Goal: Task Accomplishment & Management: Manage account settings

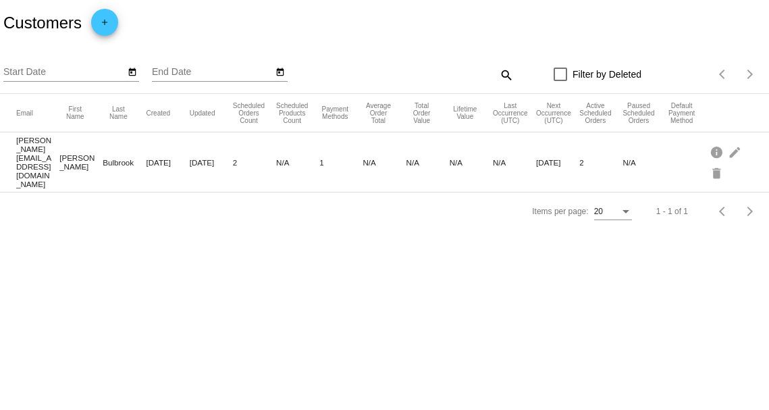
click at [182, 155] on mat-cell "Sep 1, 2025" at bounding box center [168, 163] width 43 height 16
click at [738, 149] on mat-icon "edit" at bounding box center [736, 151] width 16 height 21
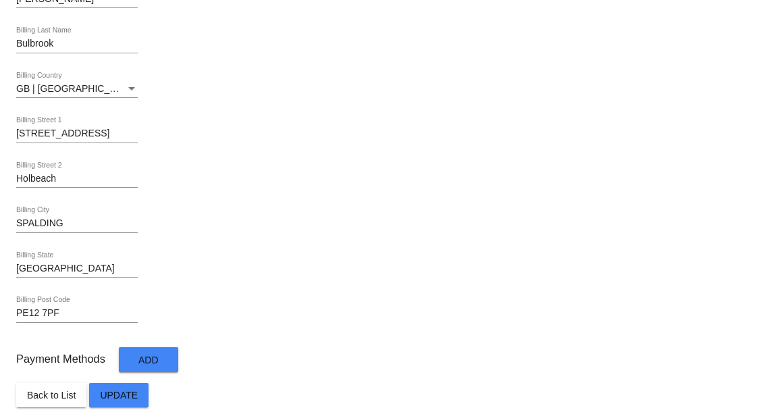
scroll to position [689, 0]
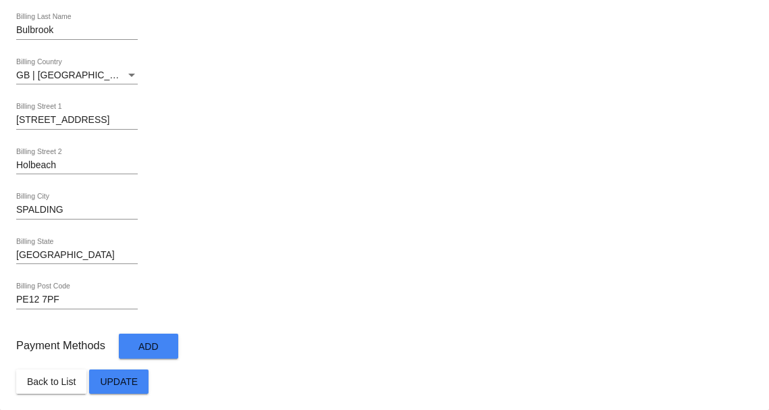
click at [163, 346] on button "Add" at bounding box center [148, 346] width 59 height 25
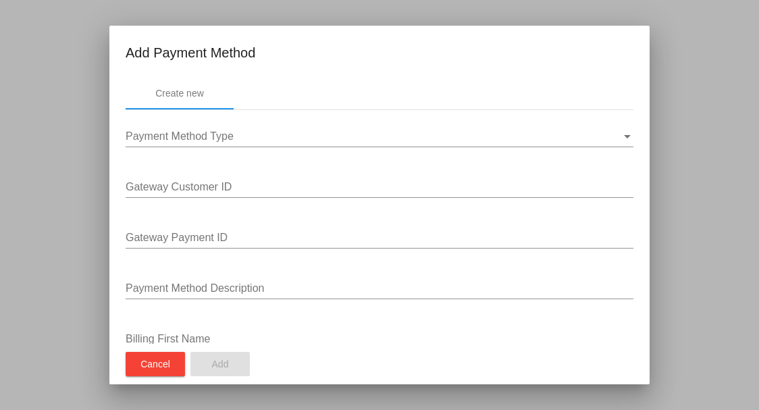
click at [309, 130] on div "Payment Method Type Payment Method Type" at bounding box center [380, 132] width 508 height 30
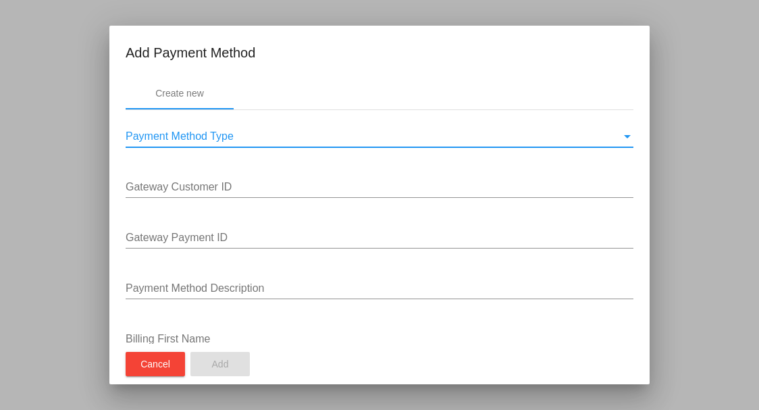
click at [278, 136] on div "Payment Method Type" at bounding box center [374, 136] width 496 height 12
click at [180, 143] on div "Payment Method Type Payment Method Type" at bounding box center [380, 132] width 508 height 30
click at [522, 143] on div "Payment Method Type Payment Method Type" at bounding box center [380, 132] width 508 height 30
click at [686, 161] on div at bounding box center [379, 205] width 759 height 410
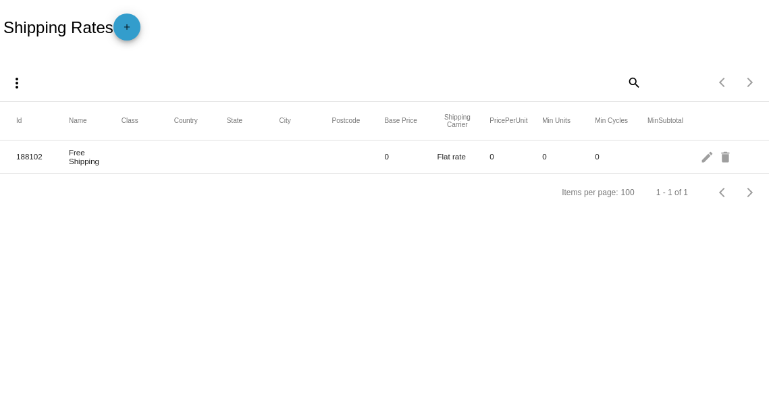
click at [127, 28] on mat-icon "add" at bounding box center [127, 30] width 16 height 16
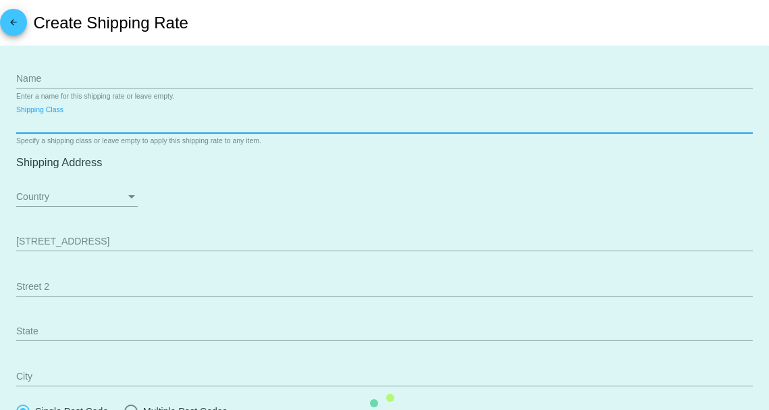
click at [169, 119] on mat-card "Name Enter a name for this shipping rate or leave empty. Shipping Class Specify…" at bounding box center [384, 409] width 769 height 726
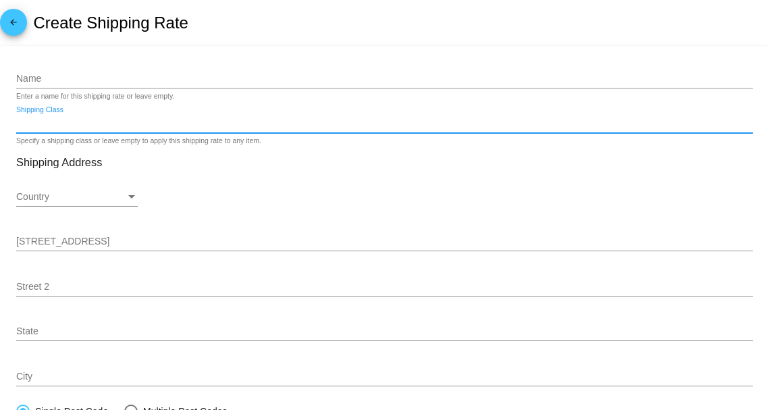
click at [236, 16] on div "arrow_back Create Shipping Rate" at bounding box center [384, 23] width 769 height 46
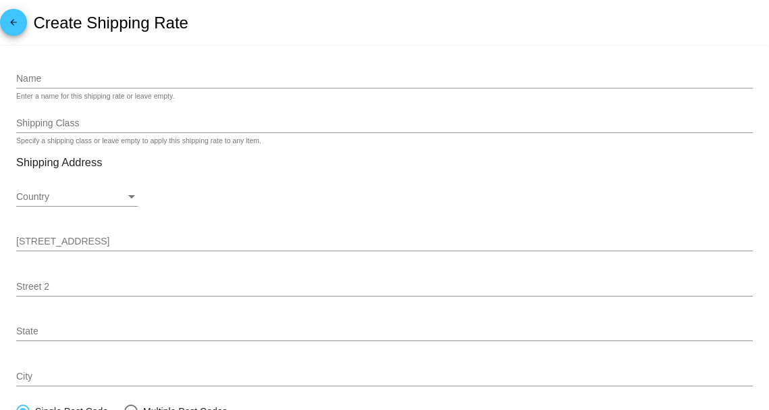
click at [20, 28] on mat-icon "arrow_back" at bounding box center [13, 26] width 16 height 16
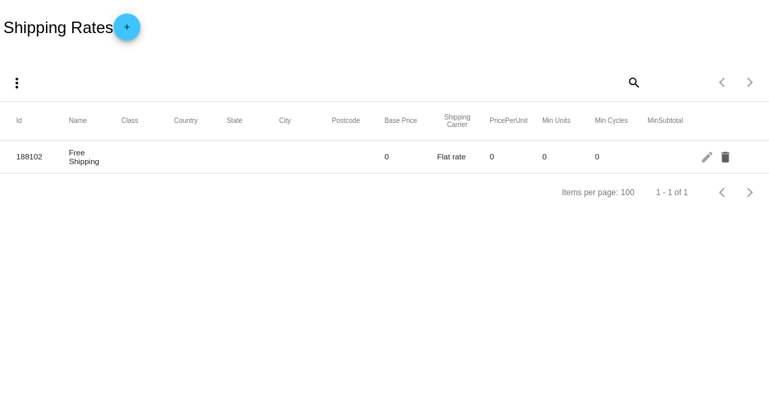
click at [732, 159] on mat-icon "delete" at bounding box center [726, 156] width 16 height 21
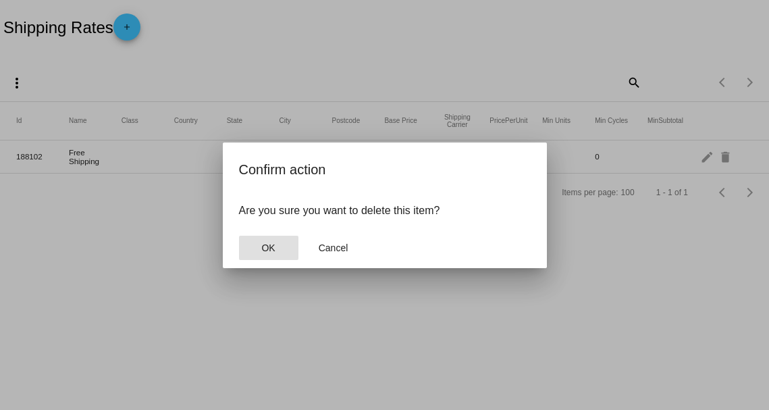
click at [284, 240] on button "OK" at bounding box center [268, 248] width 59 height 24
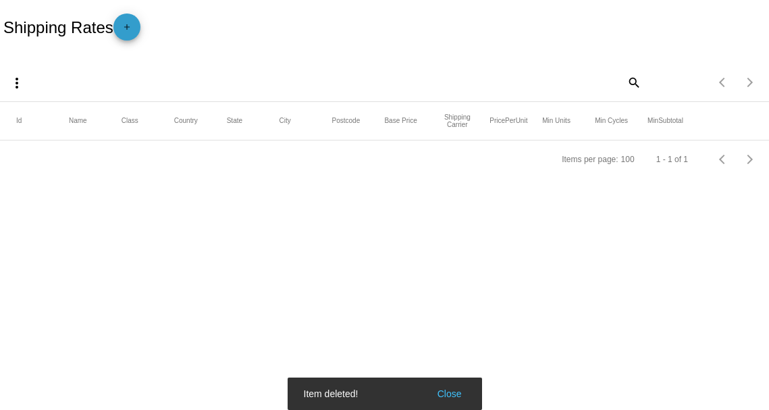
click at [132, 31] on mat-icon "add" at bounding box center [127, 30] width 16 height 16
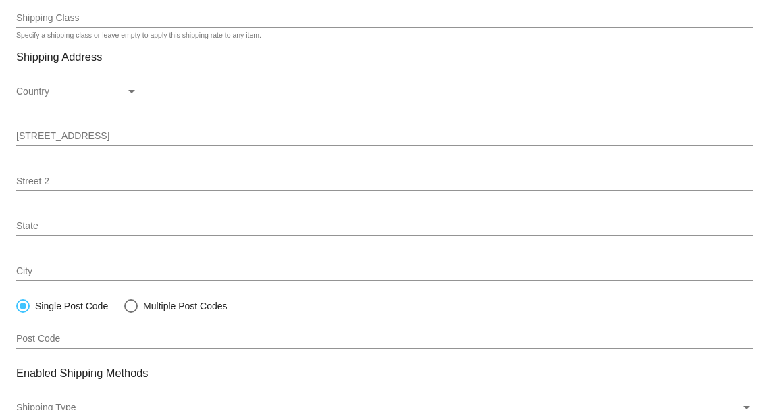
scroll to position [135, 0]
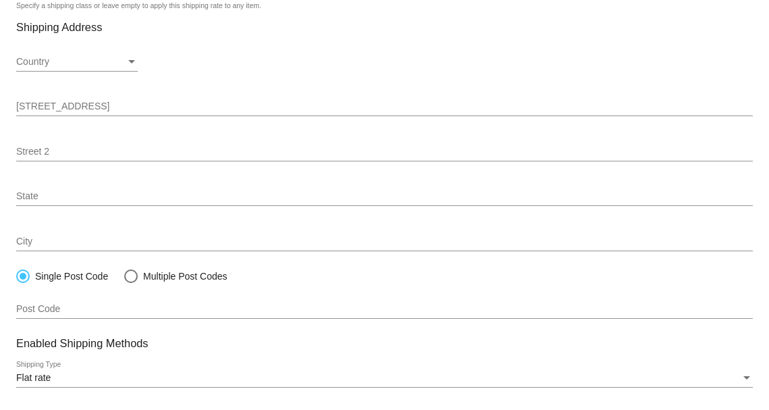
click at [128, 61] on div "Country" at bounding box center [131, 61] width 7 height 3
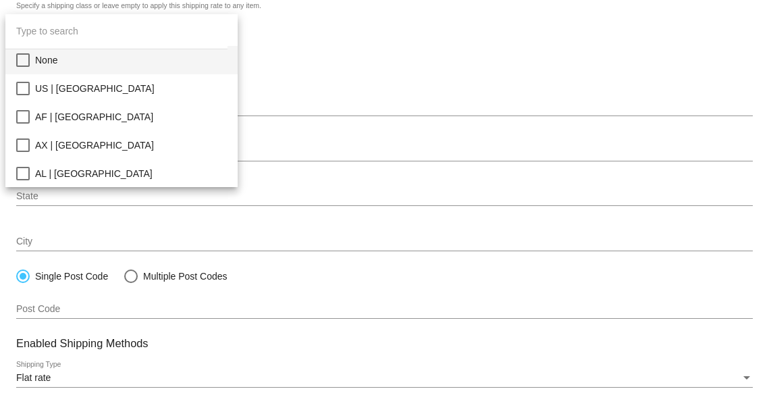
click at [122, 36] on input "dropdown search" at bounding box center [116, 31] width 222 height 35
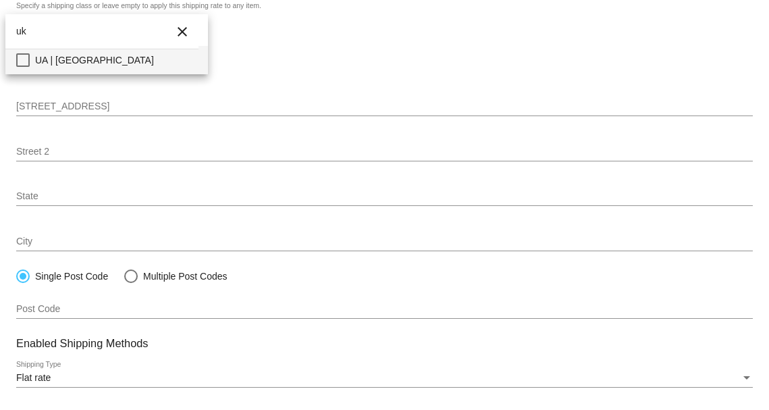
type input "u"
type input "great"
click at [20, 62] on mat-pseudo-checkbox at bounding box center [23, 60] width 14 height 14
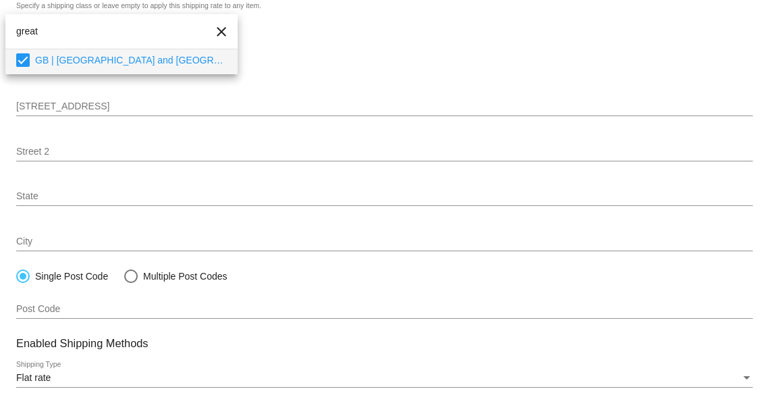
click at [269, 54] on div at bounding box center [384, 205] width 769 height 410
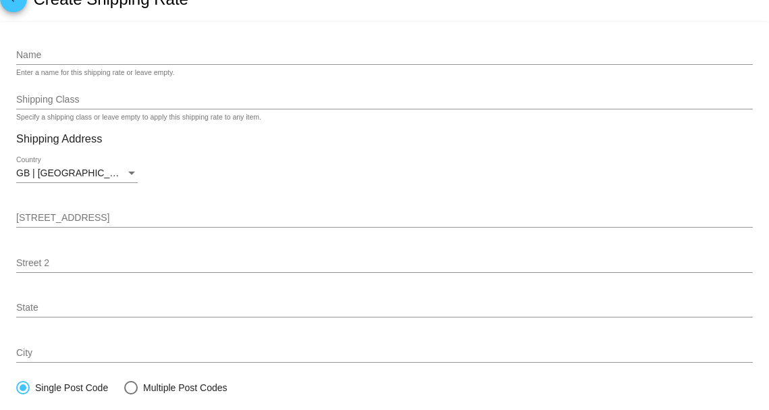
scroll to position [0, 0]
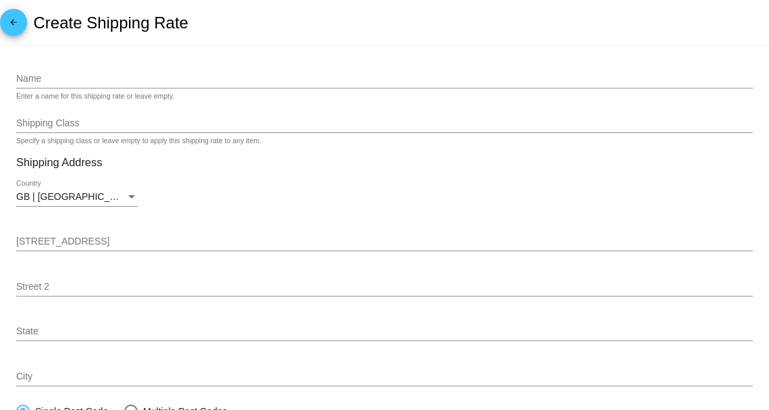
click at [75, 79] on input "Name" at bounding box center [384, 79] width 737 height 11
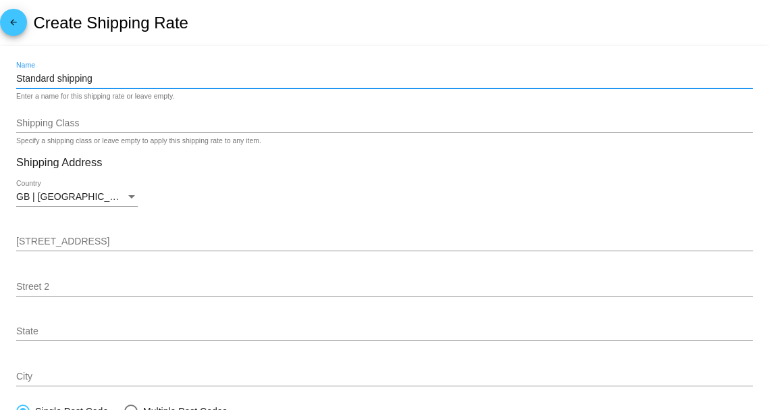
type input "Standard shipping"
click at [199, 39] on div "arrow_back Create Shipping Rate" at bounding box center [384, 23] width 769 height 46
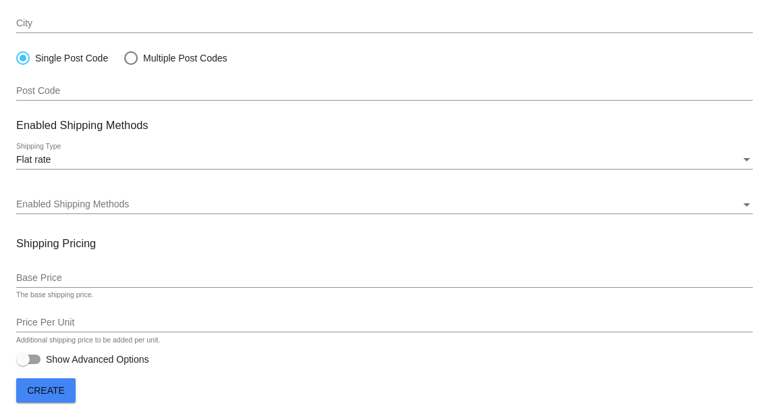
scroll to position [362, 0]
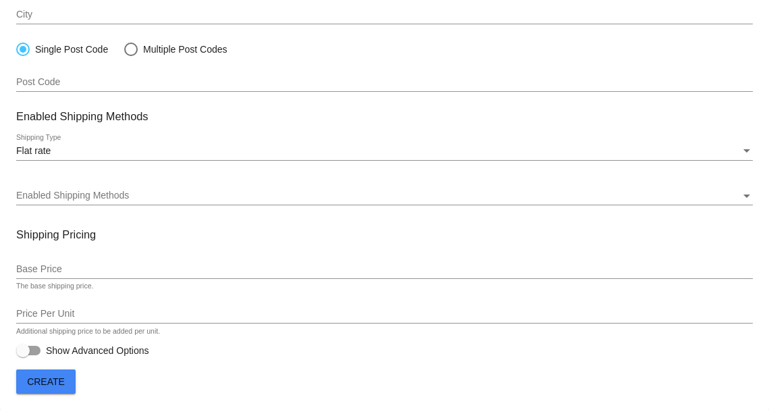
click at [124, 151] on div "Flat rate" at bounding box center [378, 151] width 724 height 11
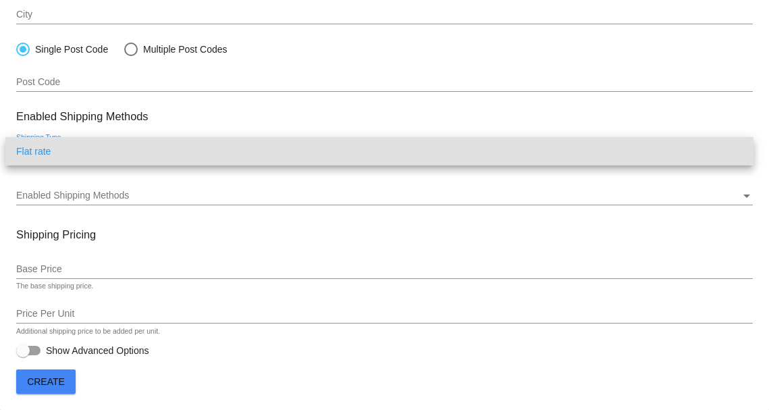
click at [124, 151] on span "Flat rate" at bounding box center [379, 151] width 727 height 28
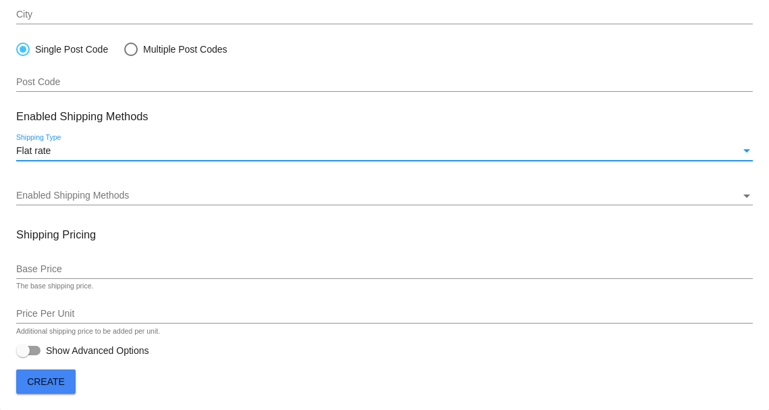
click at [164, 194] on div "Enabled Shipping Methods" at bounding box center [378, 195] width 724 height 11
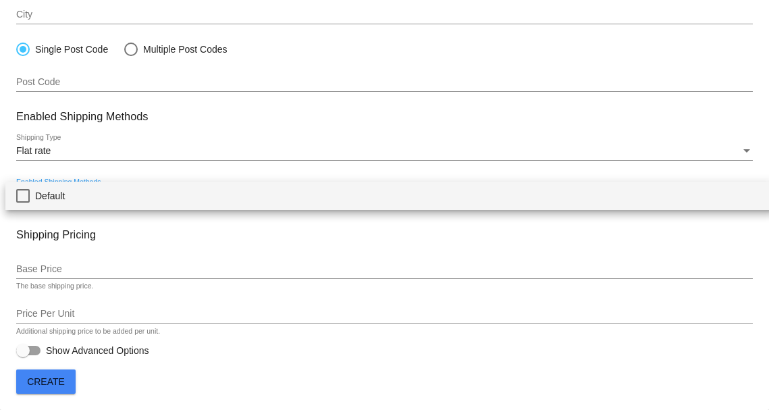
click at [164, 194] on span "Default" at bounding box center [399, 196] width 729 height 28
click at [134, 172] on div at bounding box center [384, 205] width 769 height 410
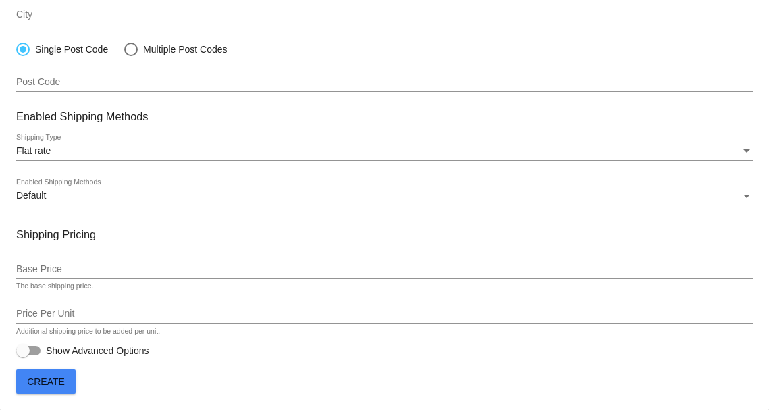
click at [133, 256] on div "Base Price" at bounding box center [384, 266] width 737 height 26
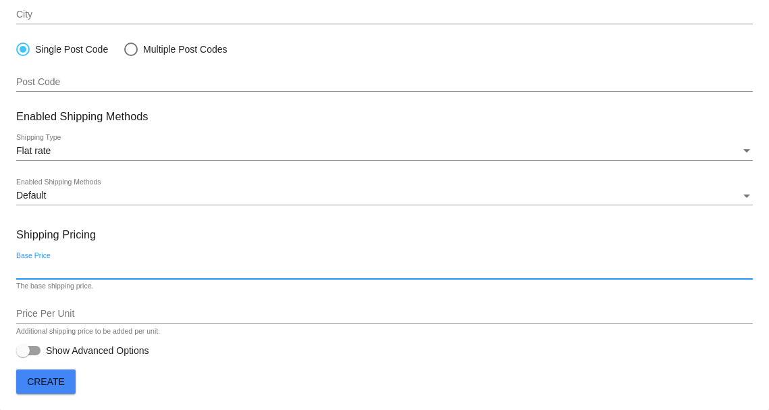
click at [123, 267] on input "Base Price" at bounding box center [384, 269] width 737 height 11
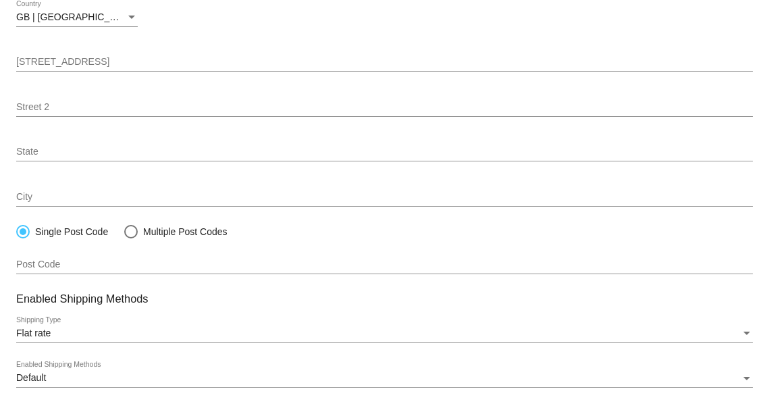
scroll to position [203, 0]
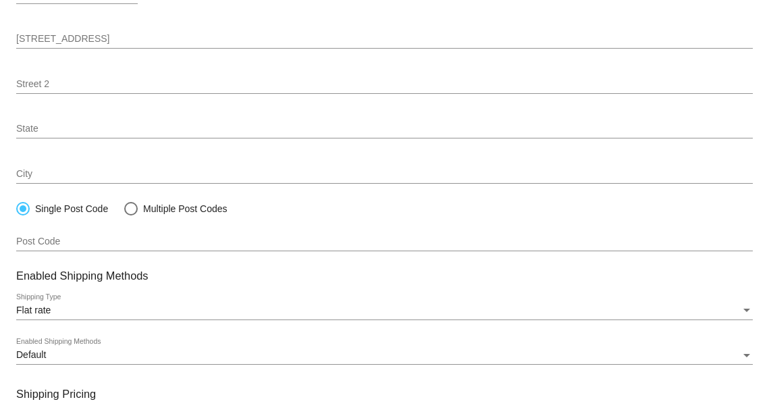
click at [61, 357] on div "Default" at bounding box center [378, 355] width 724 height 11
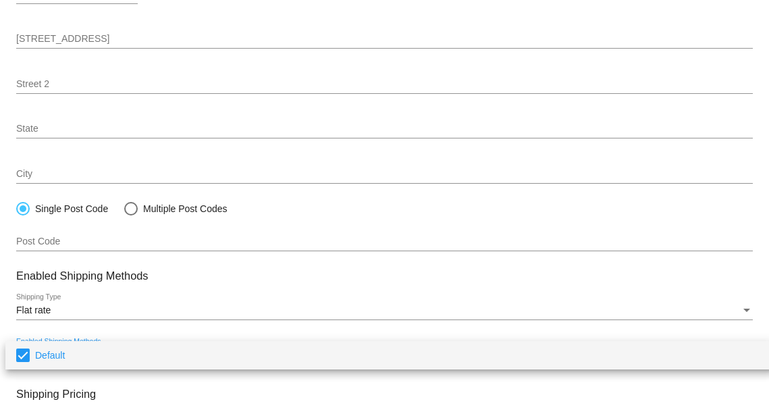
click at [61, 356] on span "Default" at bounding box center [399, 355] width 729 height 28
click at [166, 394] on div at bounding box center [384, 205] width 769 height 410
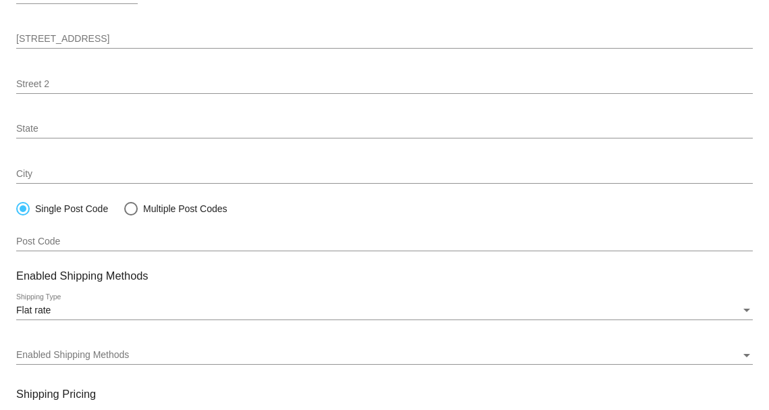
click at [84, 397] on h3 "Shipping Pricing" at bounding box center [384, 394] width 737 height 13
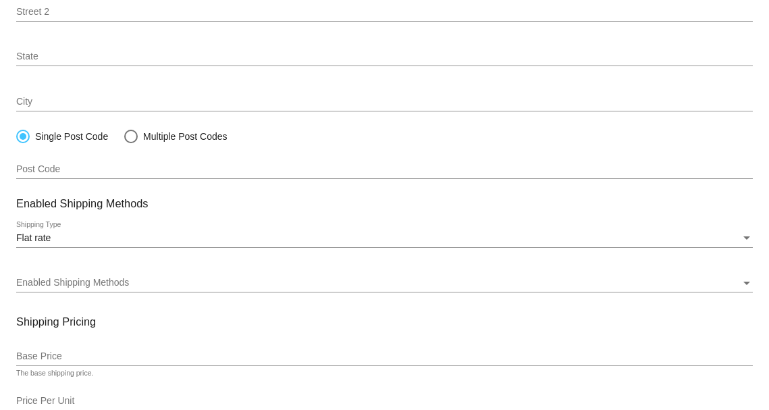
scroll to position [362, 0]
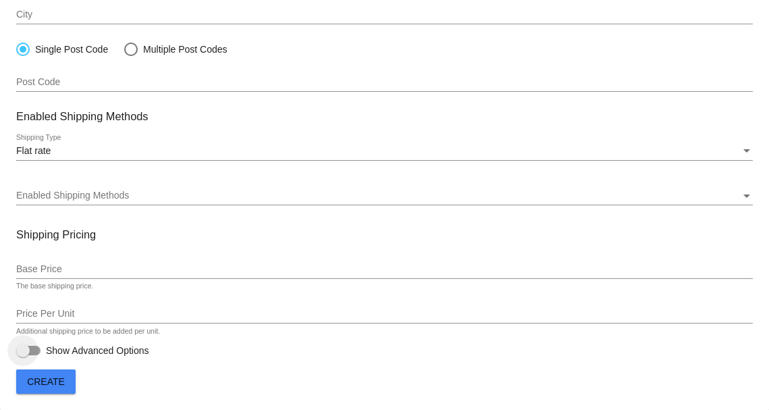
click at [32, 350] on div at bounding box center [28, 350] width 24 height 9
click at [23, 355] on input "Show Advanced Options" at bounding box center [22, 355] width 1 height 1
checkbox input "true"
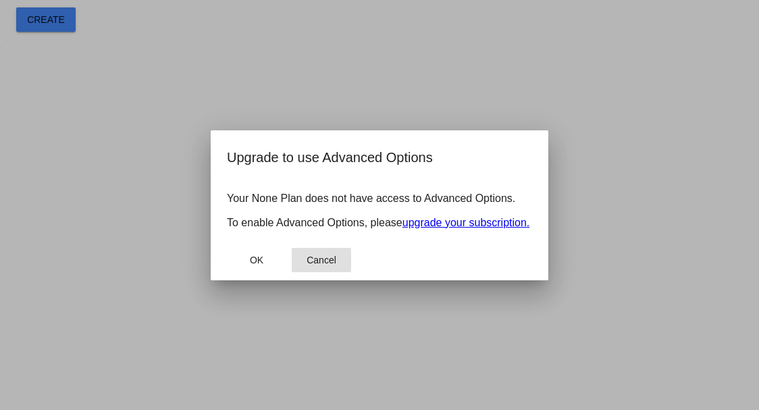
click at [325, 265] on span "Cancel" at bounding box center [322, 260] width 30 height 11
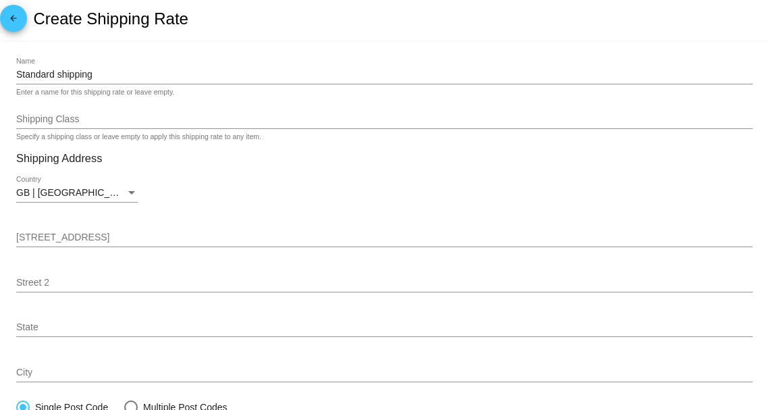
scroll to position [0, 0]
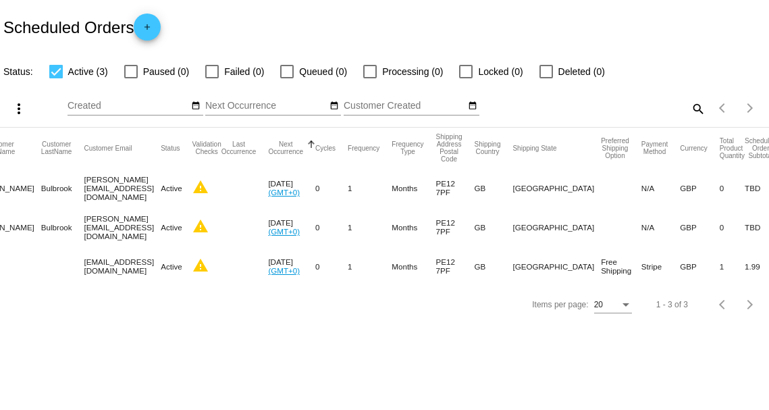
scroll to position [0, 184]
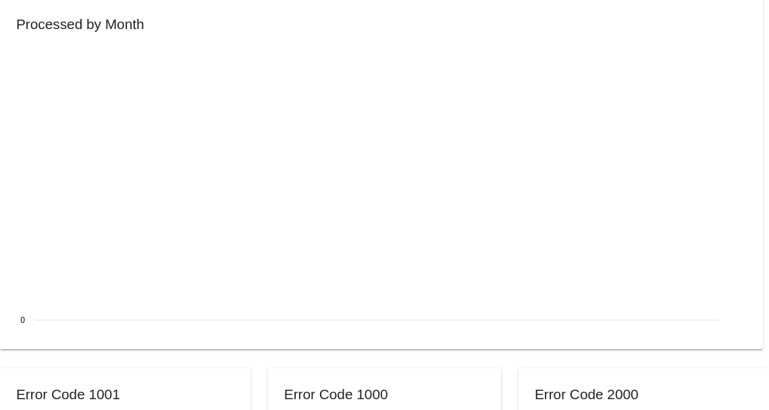
scroll to position [743, 0]
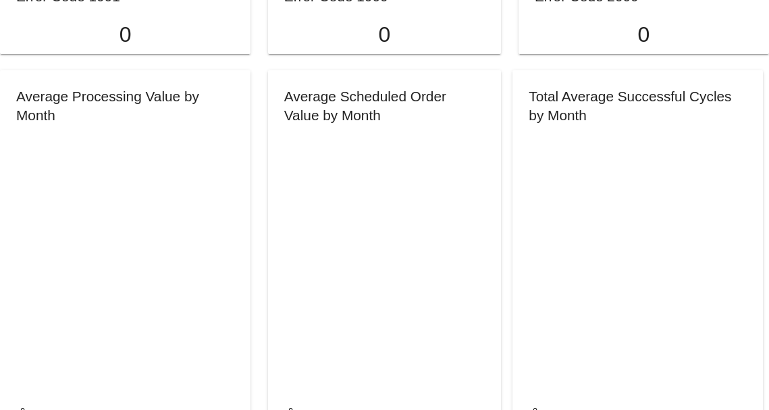
scroll to position [1107, 0]
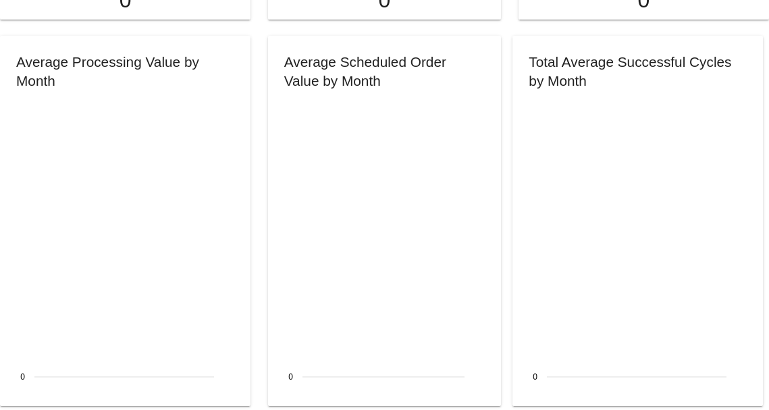
click at [255, 28] on body "Revenue By Week By Month Total Revenue $ 0.00 Revenue This Month $ 0.00 Upcomin…" at bounding box center [384, 205] width 769 height 410
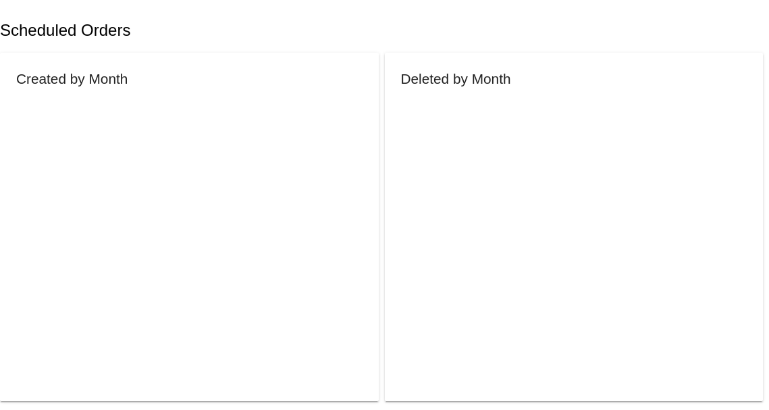
scroll to position [0, 0]
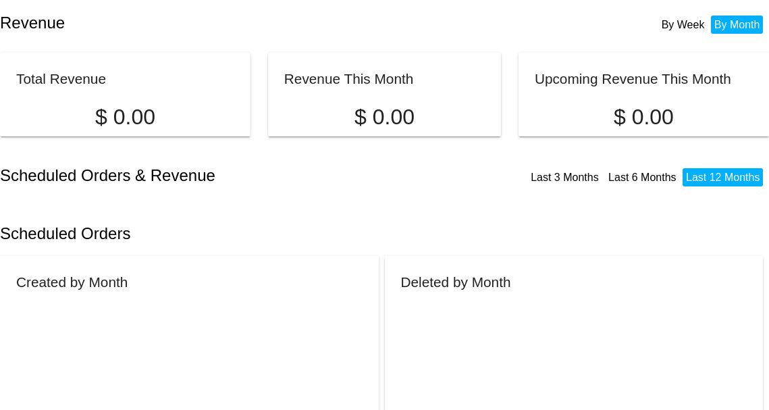
click at [305, 22] on h2 "Revenue" at bounding box center [192, 23] width 385 height 19
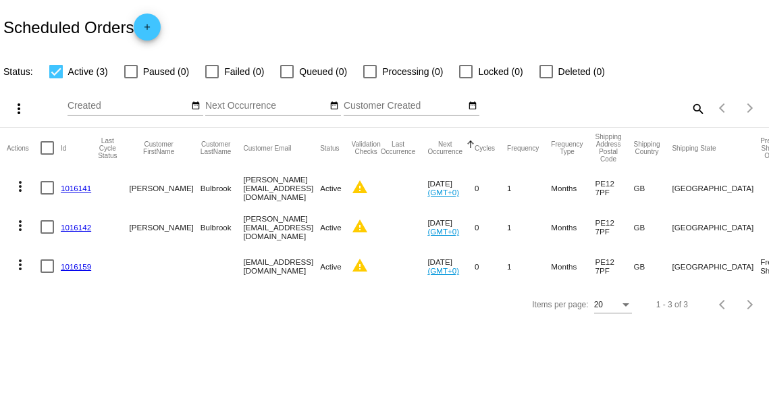
click at [74, 265] on link "1016159" at bounding box center [76, 266] width 30 height 9
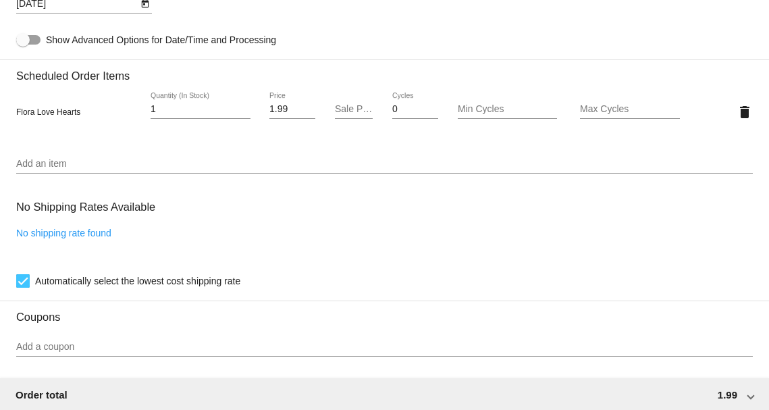
scroll to position [810, 0]
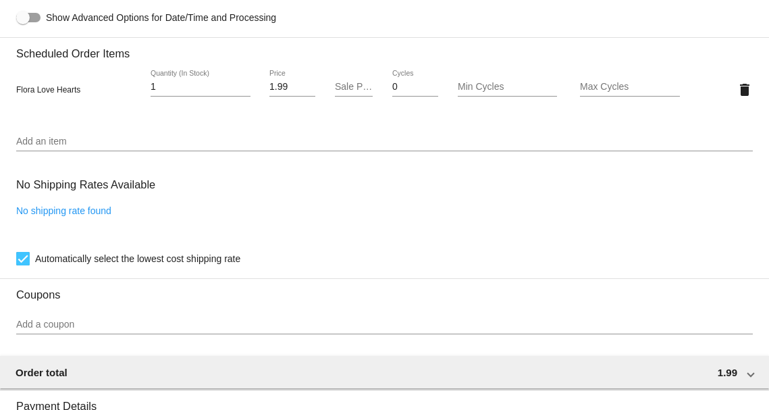
click at [25, 258] on div at bounding box center [23, 259] width 14 height 14
click at [23, 265] on input "Automatically select the lowest cost shipping rate" at bounding box center [22, 265] width 1 height 1
checkbox input "false"
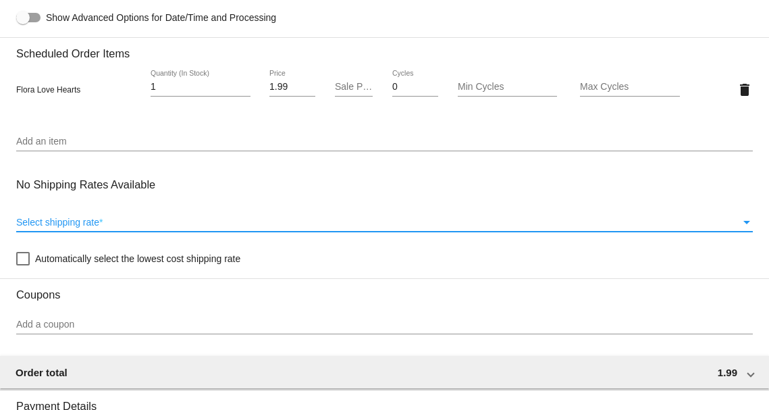
click at [58, 221] on span "Select shipping rate" at bounding box center [57, 222] width 83 height 11
click at [88, 222] on span "Select shipping rate" at bounding box center [57, 222] width 83 height 11
click at [238, 232] on span at bounding box center [384, 231] width 737 height 1
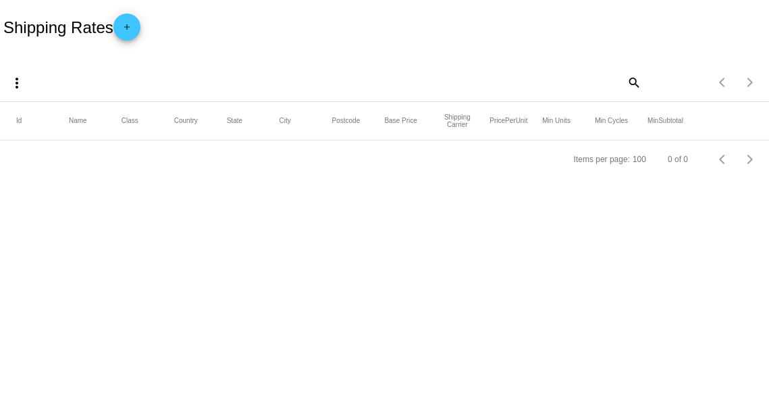
click at [133, 34] on mat-icon "add" at bounding box center [127, 30] width 16 height 16
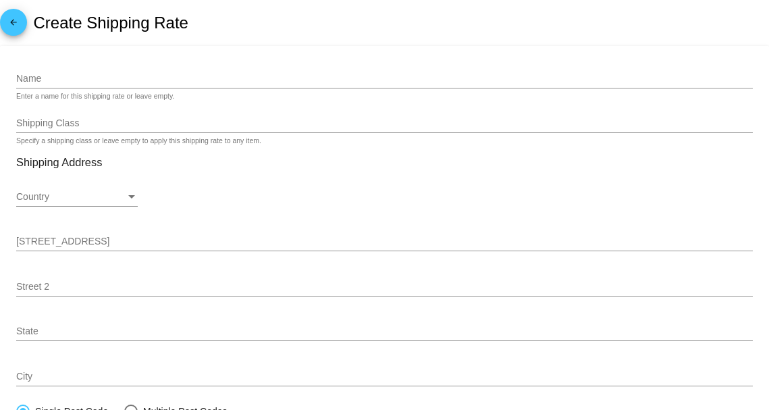
click at [193, 76] on input "Name" at bounding box center [384, 79] width 737 height 11
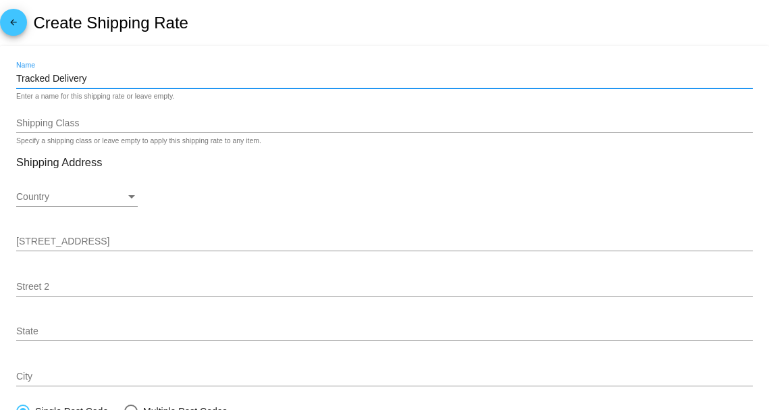
type input "Tracked Delivery"
click at [233, 3] on div "arrow_back Create Shipping Rate" at bounding box center [384, 23] width 769 height 46
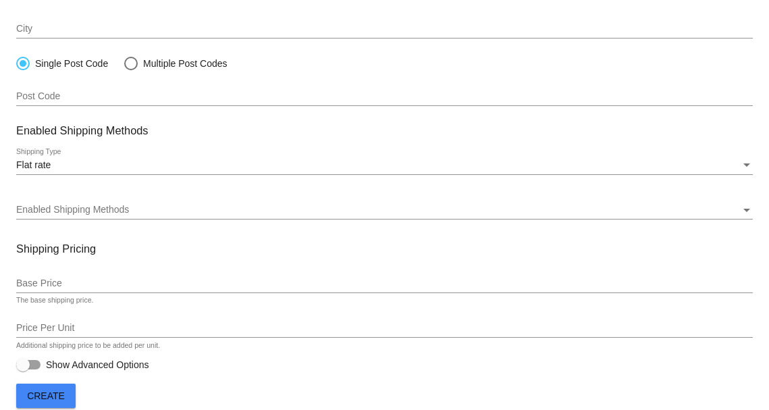
scroll to position [362, 0]
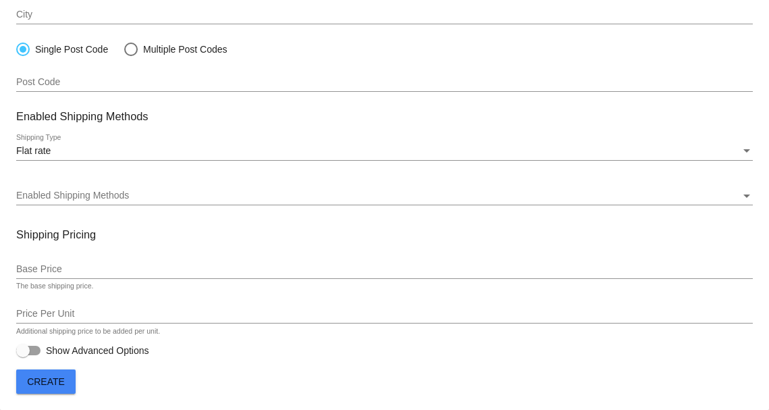
click at [77, 184] on div "Enabled Shipping Methods Enabled Shipping Methods" at bounding box center [384, 192] width 737 height 26
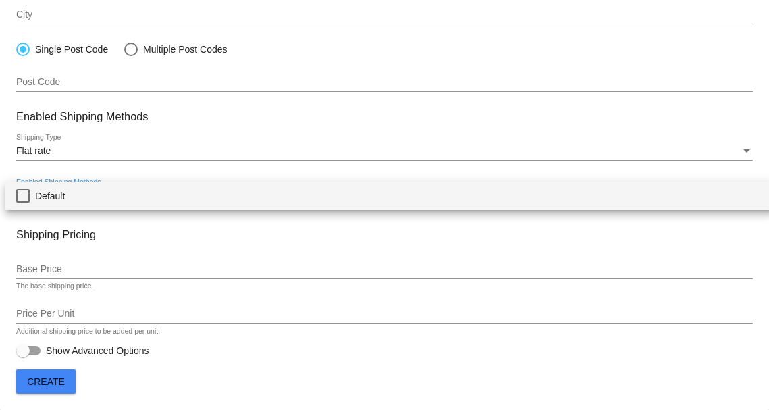
click at [26, 197] on mat-pseudo-checkbox at bounding box center [23, 196] width 14 height 14
click at [221, 230] on div at bounding box center [384, 205] width 769 height 410
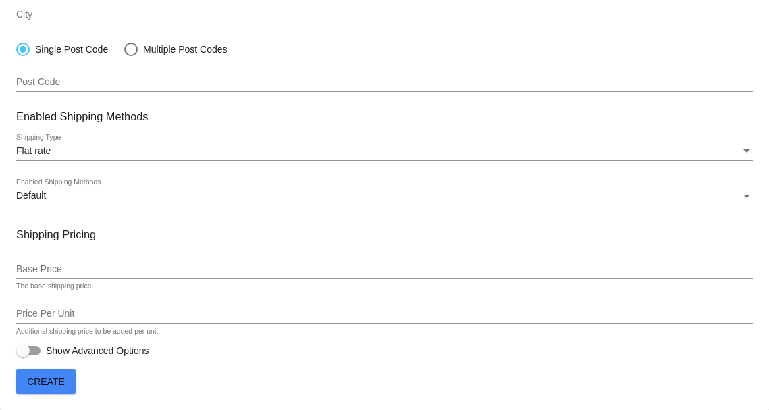
click at [75, 267] on input "Base Price" at bounding box center [384, 269] width 737 height 11
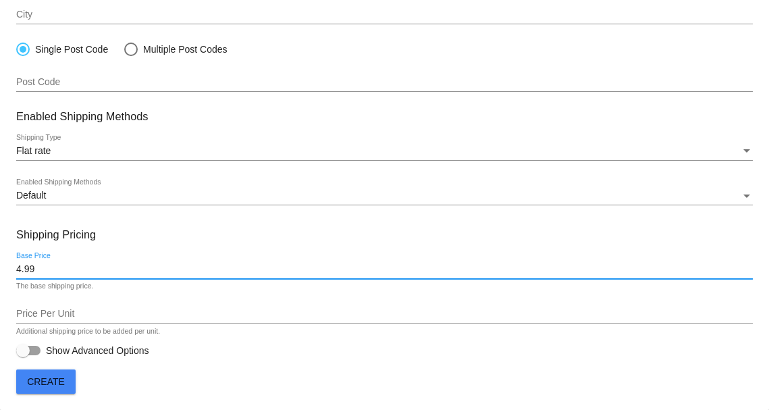
type input "4.99"
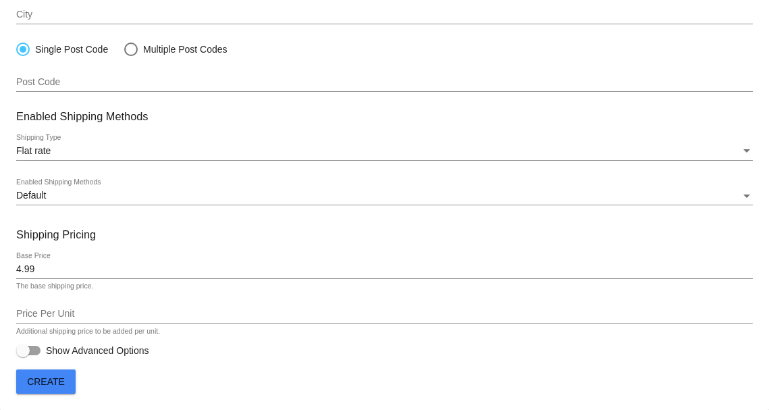
drag, startPoint x: 151, startPoint y: 382, endPoint x: 80, endPoint y: 383, distance: 70.9
click at [151, 382] on mat-card "Tracked Delivery Name Enter a name for this shipping rate or leave empty. Shipp…" at bounding box center [384, 47] width 769 height 726
click at [72, 384] on button "Create" at bounding box center [45, 381] width 59 height 24
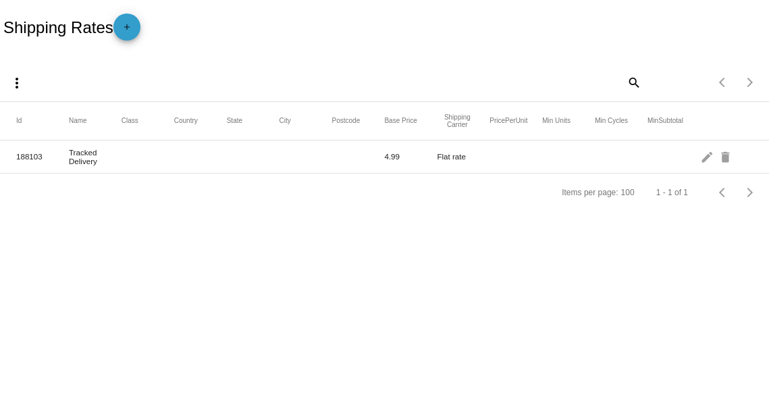
click at [130, 34] on mat-icon "add" at bounding box center [127, 30] width 16 height 16
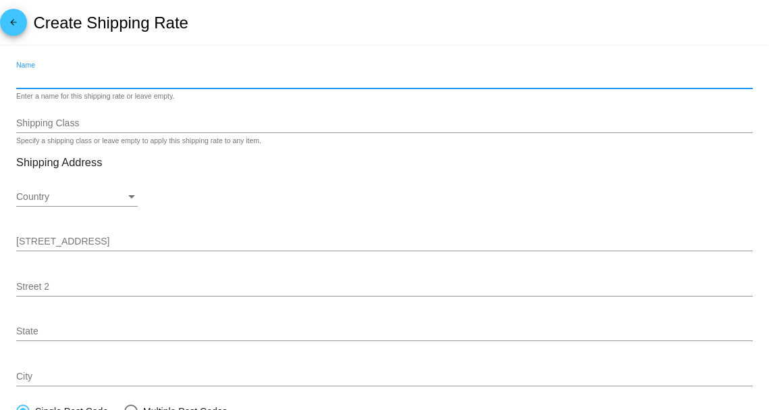
click at [99, 74] on input "Name" at bounding box center [384, 79] width 737 height 11
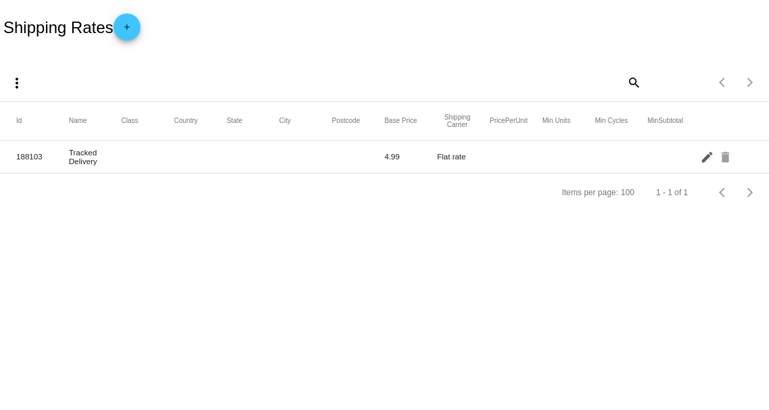
click at [707, 154] on mat-icon "edit" at bounding box center [708, 156] width 16 height 21
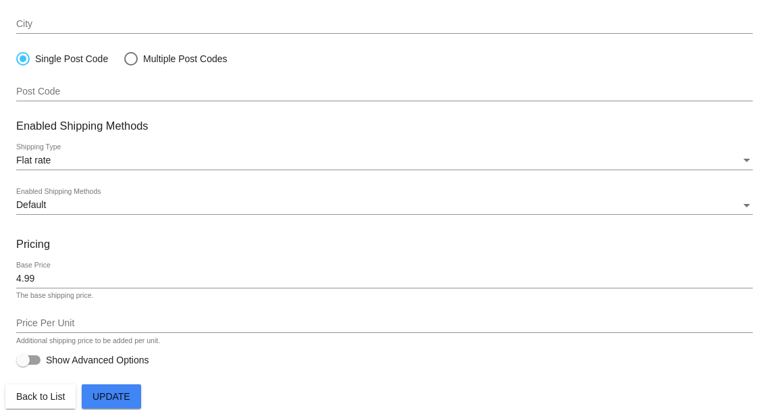
scroll to position [357, 0]
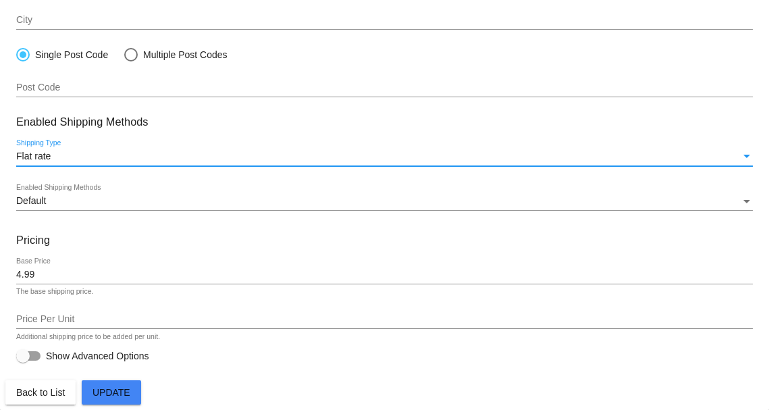
click at [157, 159] on div "Flat rate" at bounding box center [378, 156] width 724 height 11
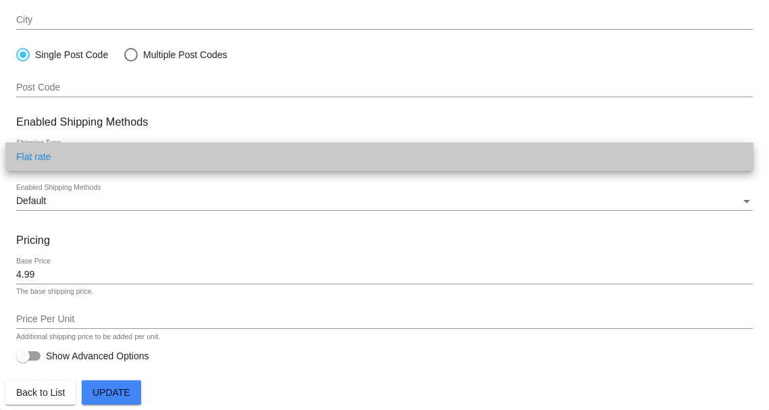
click at [157, 159] on span "Flat rate" at bounding box center [379, 156] width 727 height 28
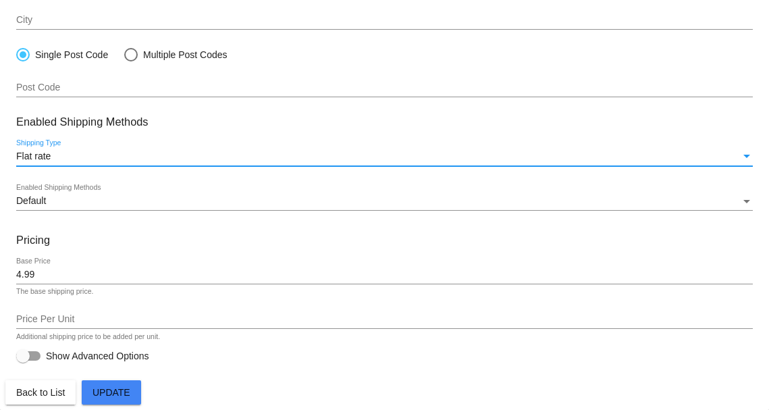
click at [124, 273] on input "4.99" at bounding box center [384, 274] width 737 height 11
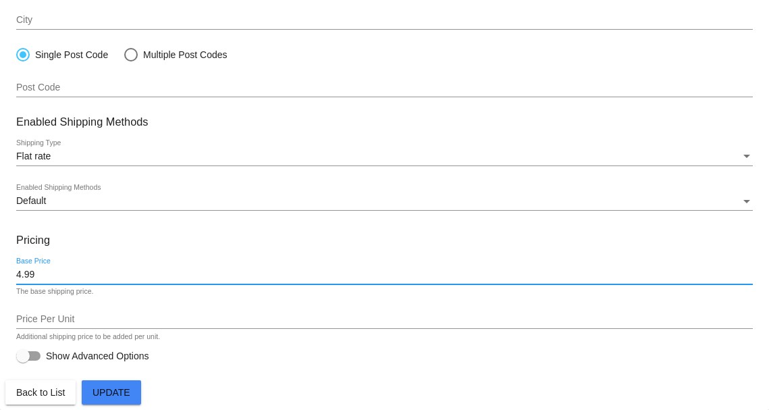
click at [124, 273] on input "4.99" at bounding box center [384, 274] width 737 height 11
type input "0"
click at [231, 376] on mat-card-actions "Back to List Update" at bounding box center [384, 390] width 758 height 30
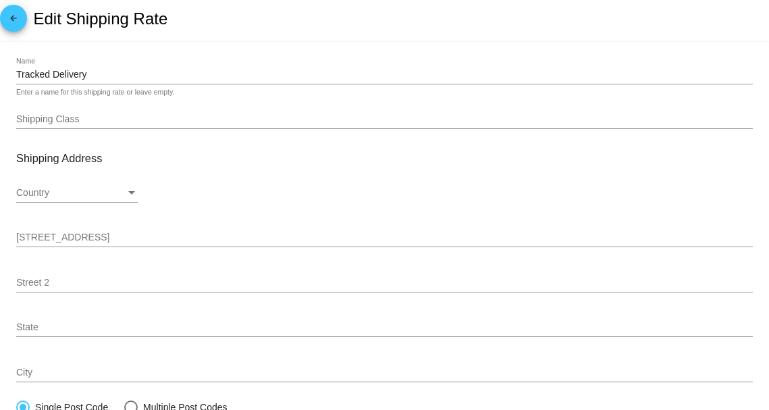
scroll to position [0, 0]
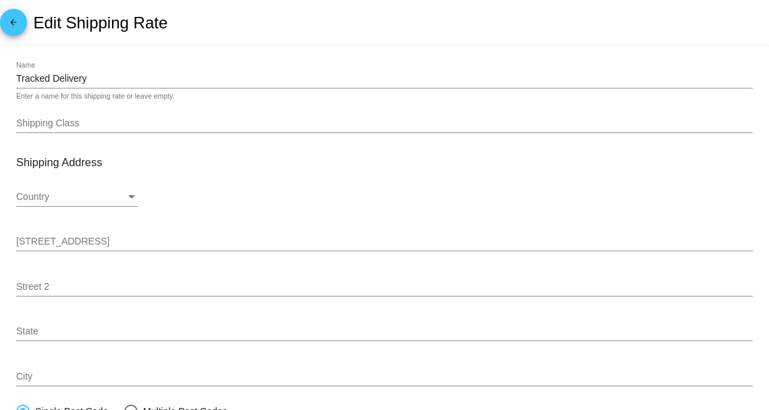
click at [76, 74] on input "Tracked Delivery" at bounding box center [384, 79] width 737 height 11
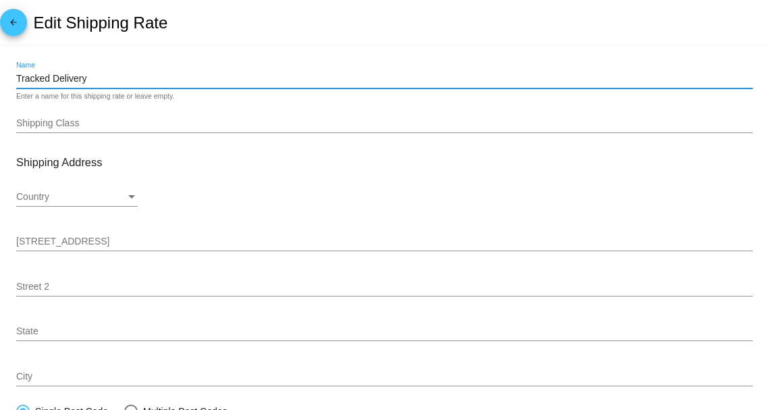
click at [76, 74] on input "Tracked Delivery" at bounding box center [384, 79] width 737 height 11
type input "Donation Box"
click at [188, 49] on mat-card "Donation Box Name Enter a name for this shipping rate or leave empty. Shipping …" at bounding box center [384, 406] width 769 height 720
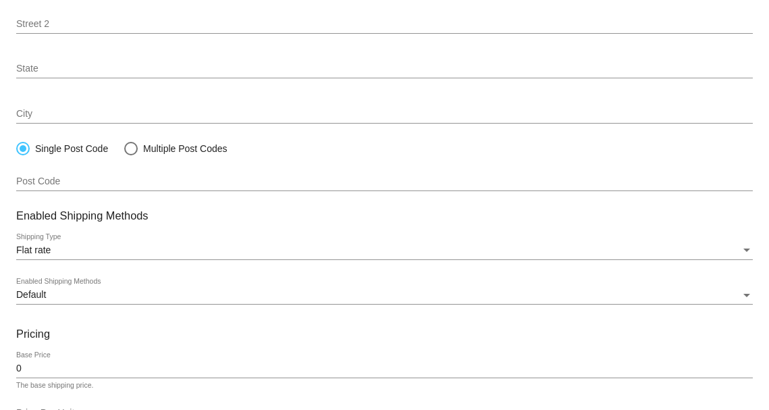
scroll to position [357, 0]
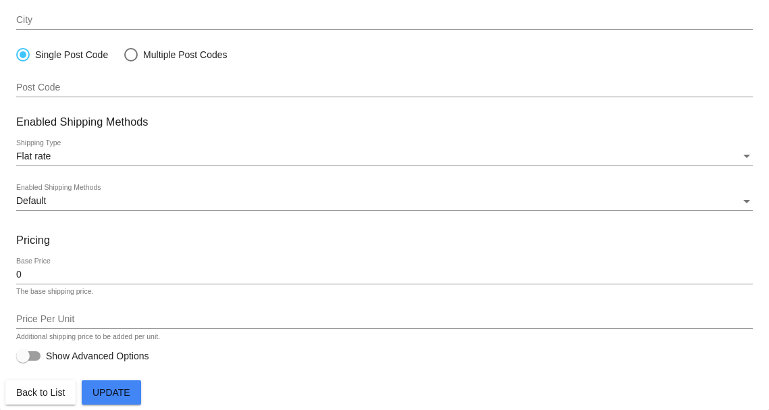
click at [117, 390] on span "Update" at bounding box center [112, 392] width 38 height 11
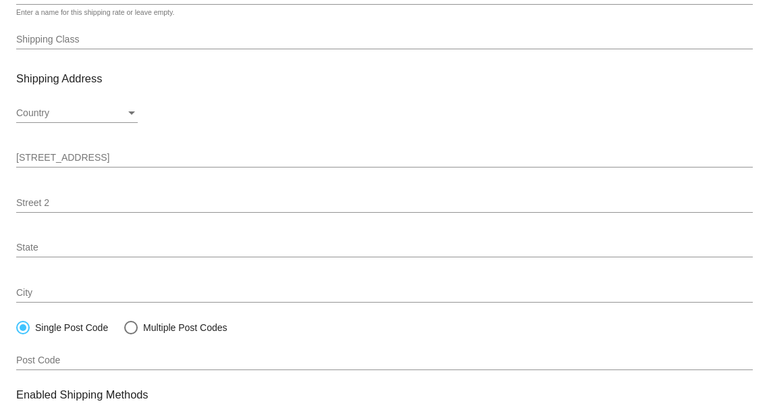
scroll to position [0, 0]
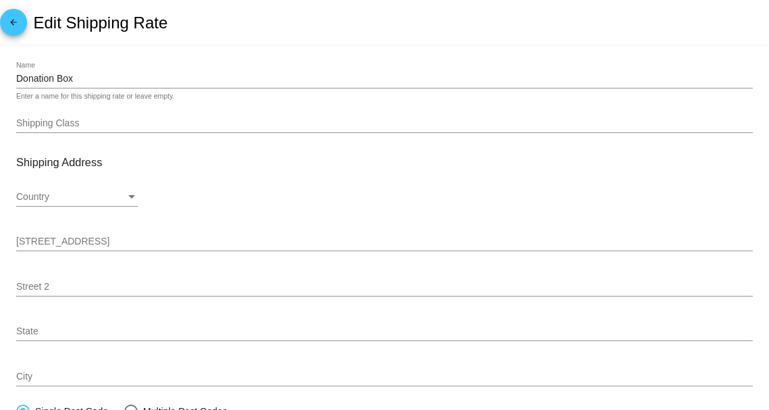
click at [18, 22] on mat-icon "arrow_back" at bounding box center [13, 26] width 16 height 16
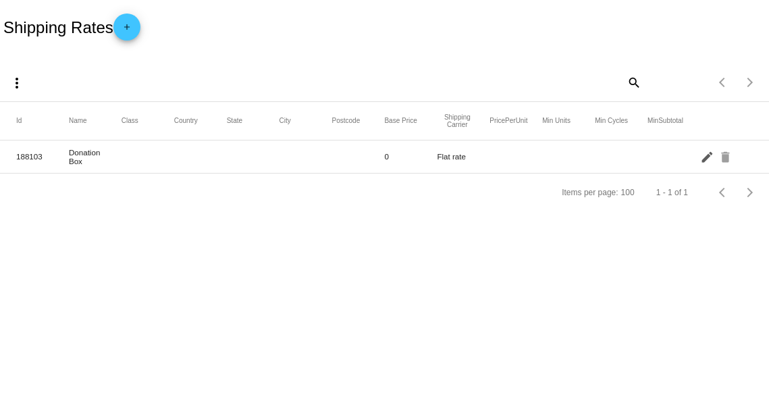
click at [710, 159] on mat-icon "edit" at bounding box center [708, 156] width 16 height 21
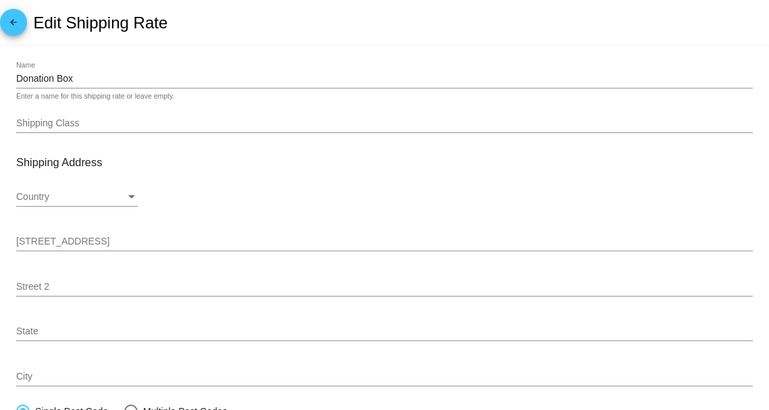
click at [119, 68] on div "Donation Box Name" at bounding box center [384, 75] width 737 height 26
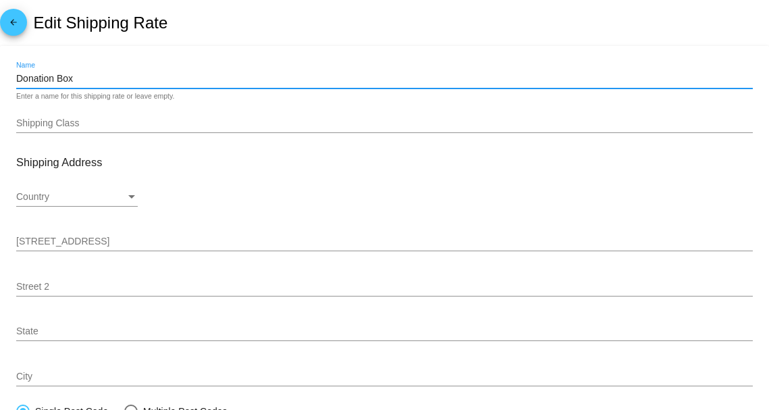
click at [116, 75] on input "Donation Box" at bounding box center [384, 79] width 737 height 11
type input "Tracked Delivery"
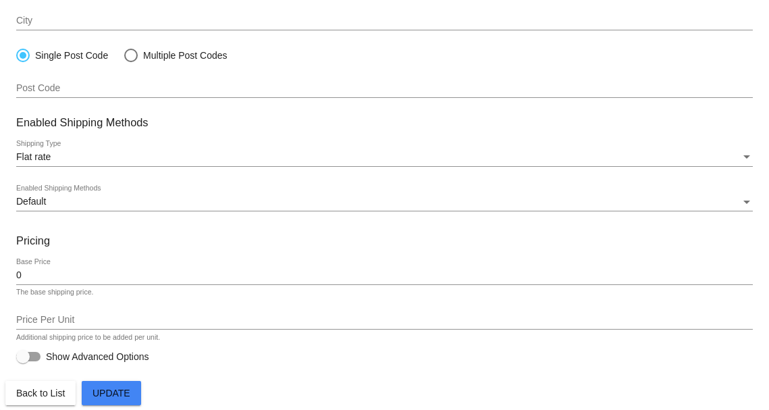
scroll to position [357, 0]
click at [47, 275] on input "0" at bounding box center [384, 274] width 737 height 11
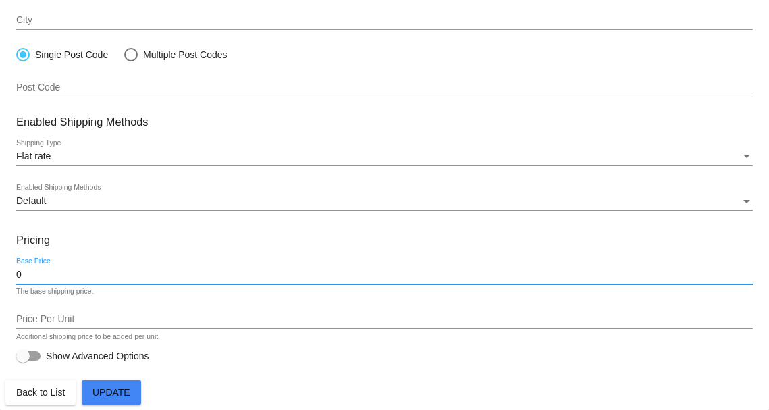
click at [47, 275] on input "0" at bounding box center [384, 274] width 737 height 11
type input "4.99"
click at [107, 392] on span "Update" at bounding box center [112, 392] width 38 height 11
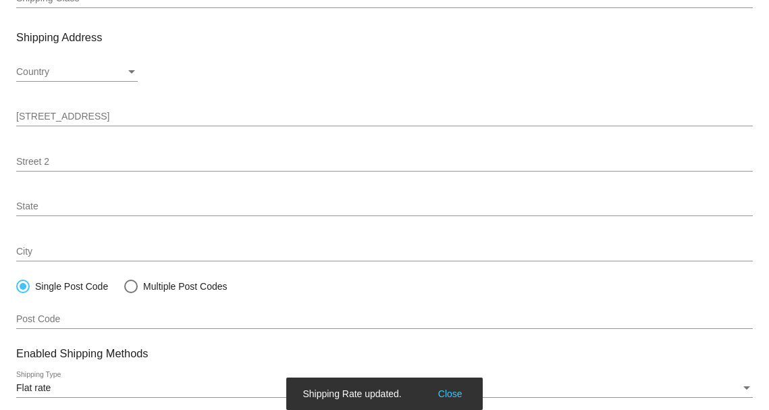
scroll to position [0, 0]
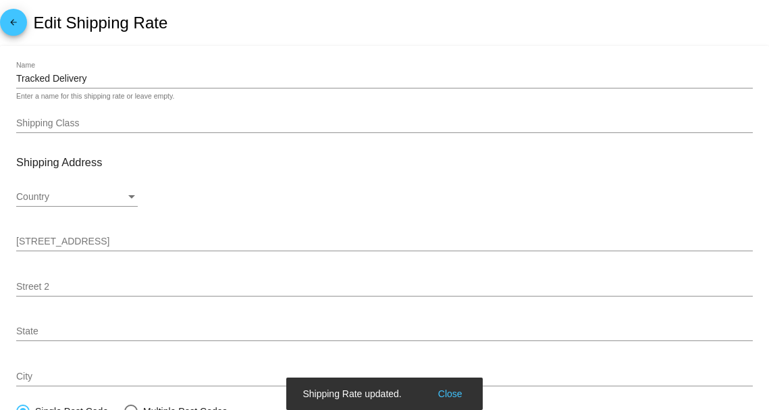
click at [16, 22] on mat-icon "arrow_back" at bounding box center [13, 26] width 16 height 16
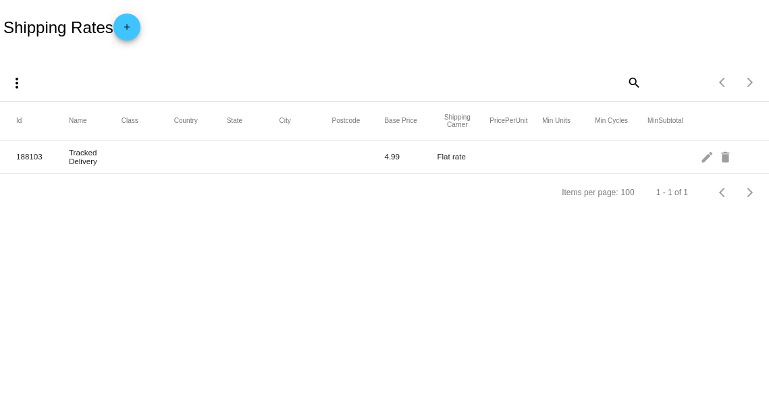
click at [130, 30] on mat-icon "add" at bounding box center [127, 30] width 16 height 16
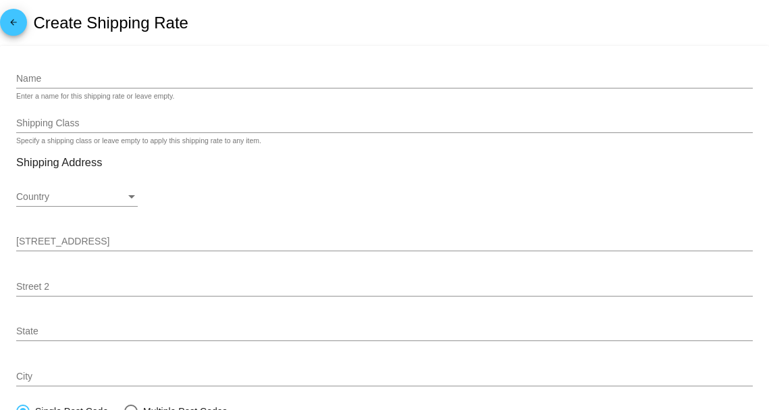
click at [128, 72] on div "Name" at bounding box center [384, 75] width 737 height 26
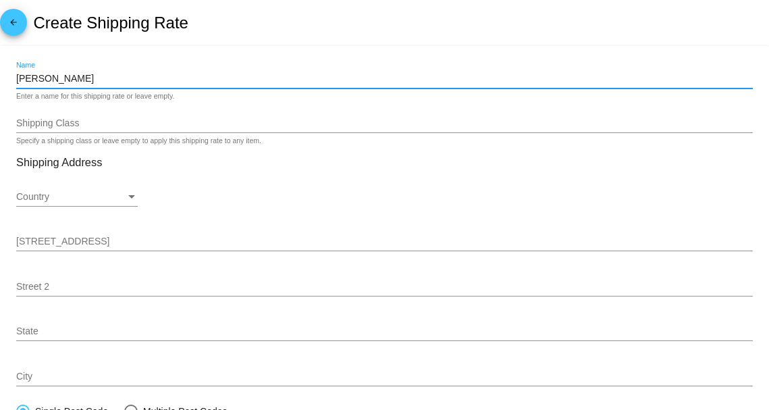
type input "Donation Box"
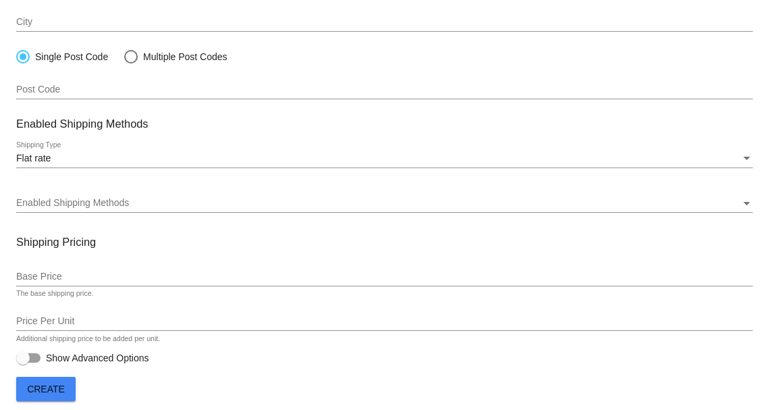
scroll to position [362, 0]
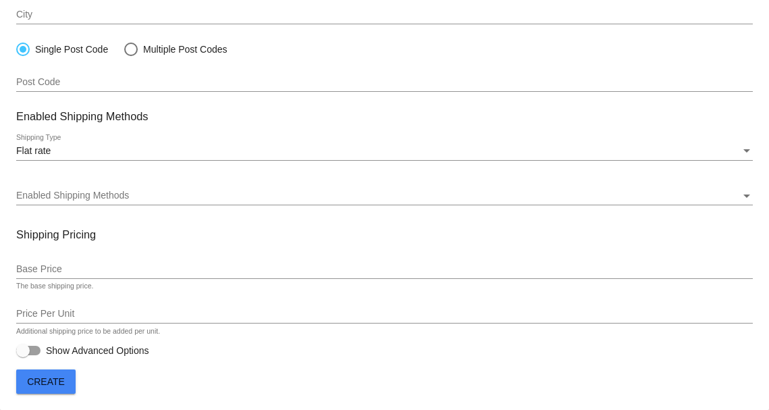
click at [72, 191] on span "Enabled Shipping Methods" at bounding box center [72, 195] width 113 height 11
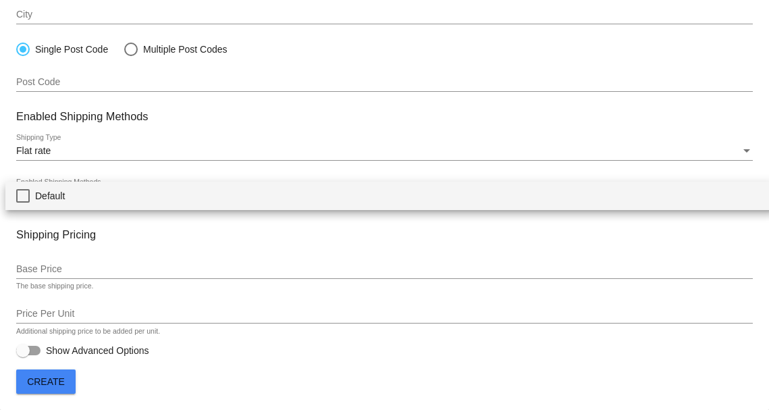
click at [96, 175] on div at bounding box center [384, 205] width 769 height 410
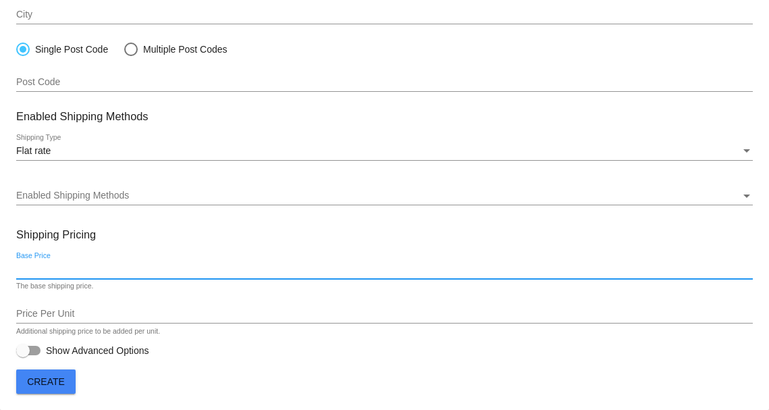
click at [81, 269] on input "Base Price" at bounding box center [384, 269] width 737 height 11
type input "0"
click at [141, 230] on h3 "Shipping Pricing" at bounding box center [384, 234] width 737 height 13
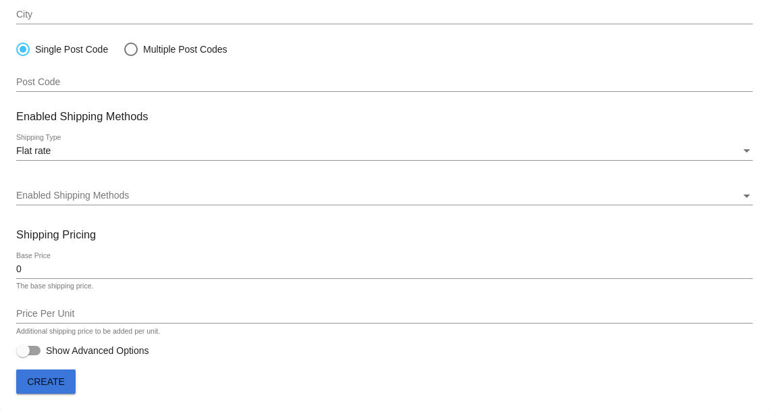
click at [56, 384] on span "Create" at bounding box center [46, 381] width 38 height 11
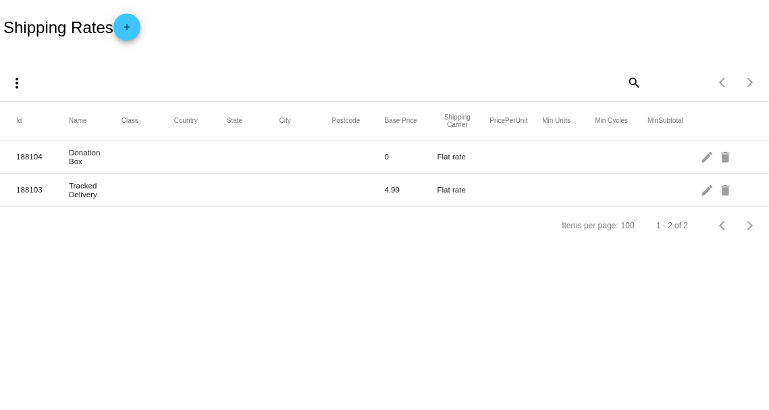
click at [43, 160] on mat-cell "188104" at bounding box center [42, 157] width 53 height 16
drag, startPoint x: 165, startPoint y: 194, endPoint x: 171, endPoint y: 149, distance: 45.6
click at [171, 149] on mat-table "Id Name Class Country State City Postcode Base Price Shipping Carrier PricePerU…" at bounding box center [384, 154] width 769 height 105
click at [171, 149] on mat-row "188104 Donation Box 0 Flat rate edit delete" at bounding box center [384, 156] width 769 height 33
click at [169, 188] on mat-cell at bounding box center [148, 189] width 53 height 7
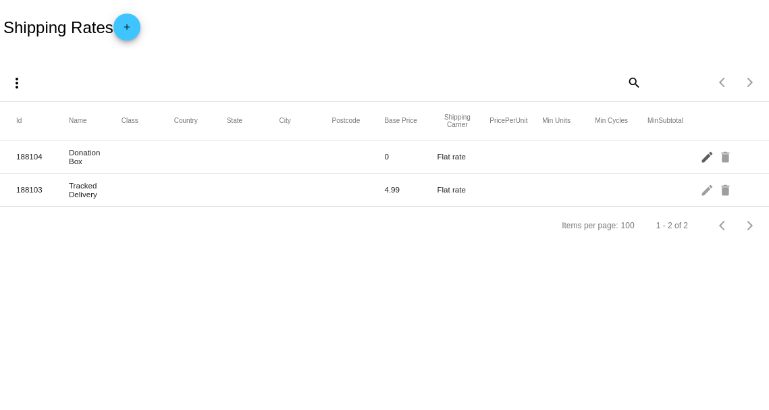
click at [710, 158] on mat-icon "edit" at bounding box center [708, 156] width 16 height 21
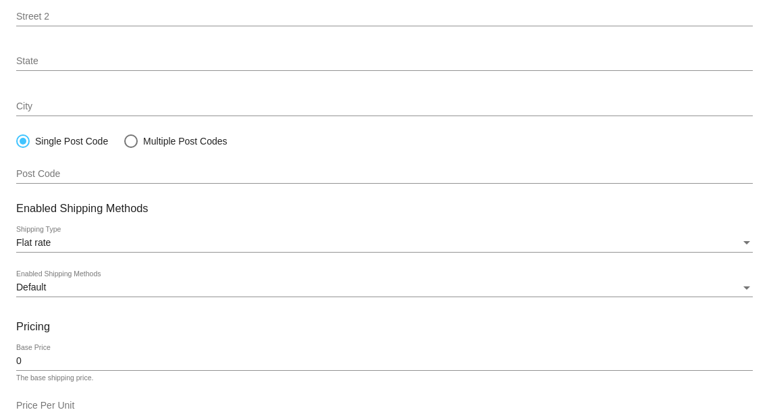
scroll to position [338, 0]
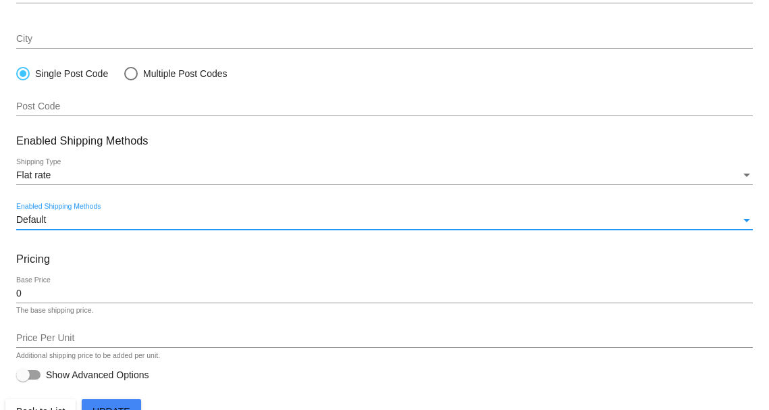
click at [80, 220] on div "Default" at bounding box center [378, 220] width 724 height 11
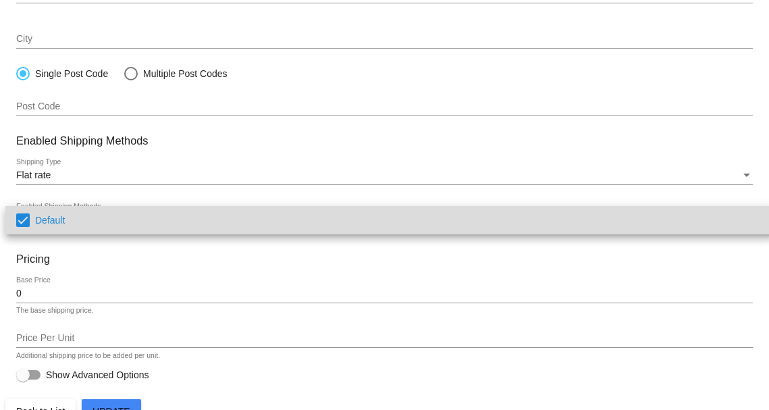
click at [80, 219] on span "Default" at bounding box center [399, 220] width 729 height 28
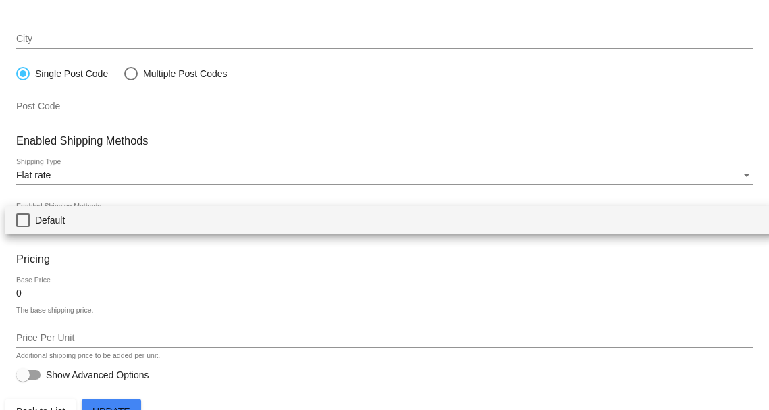
click at [137, 188] on div at bounding box center [384, 205] width 769 height 410
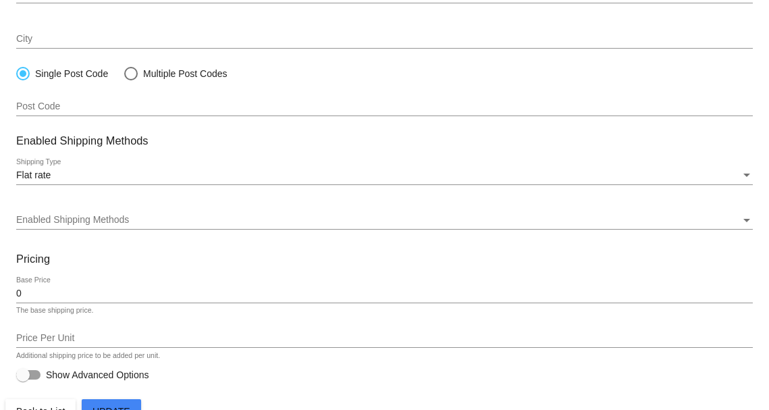
scroll to position [357, 0]
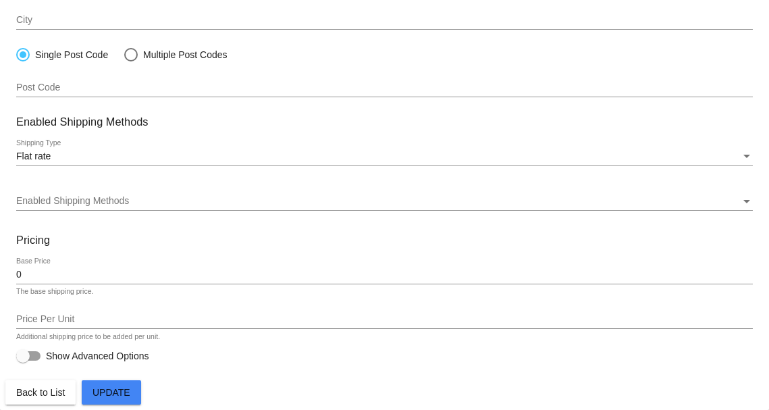
click at [104, 390] on span "Update" at bounding box center [112, 392] width 38 height 11
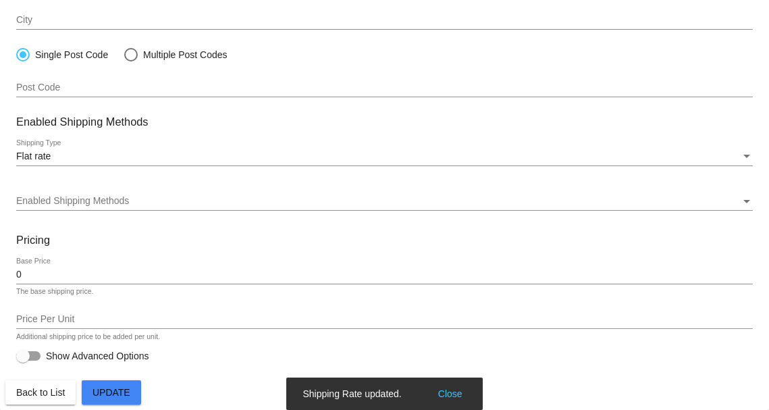
click at [50, 392] on span "Back to List" at bounding box center [40, 392] width 49 height 11
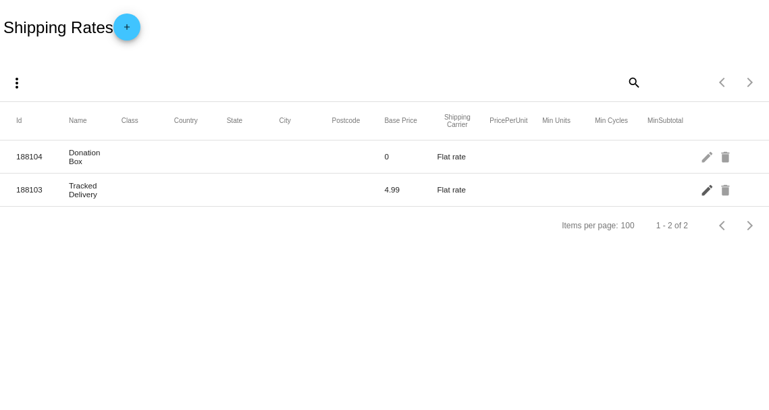
click at [707, 194] on mat-icon "edit" at bounding box center [708, 189] width 16 height 21
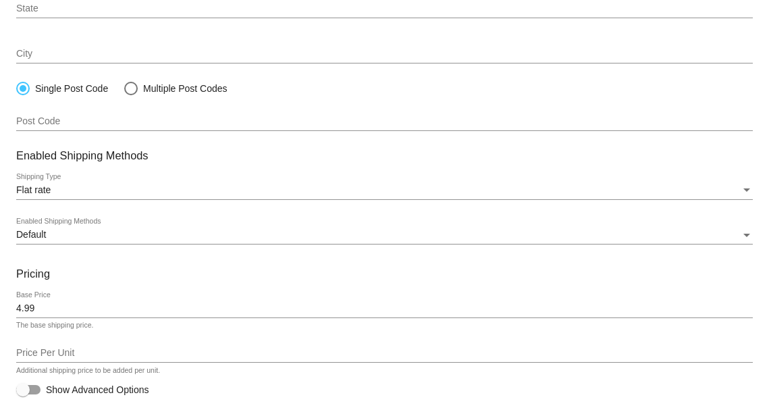
scroll to position [357, 0]
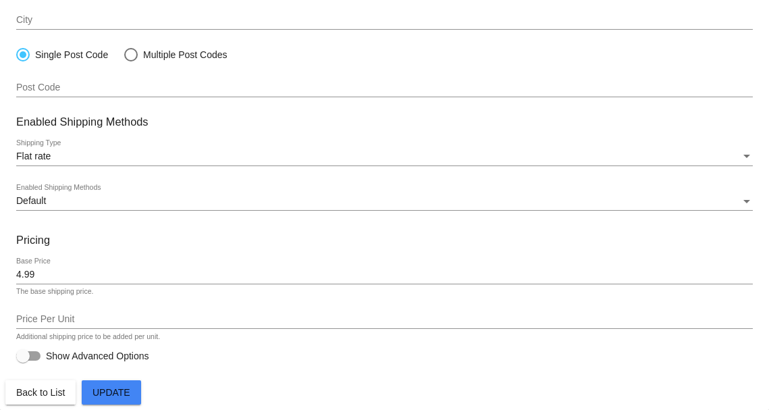
click at [57, 196] on div "Default" at bounding box center [378, 201] width 724 height 11
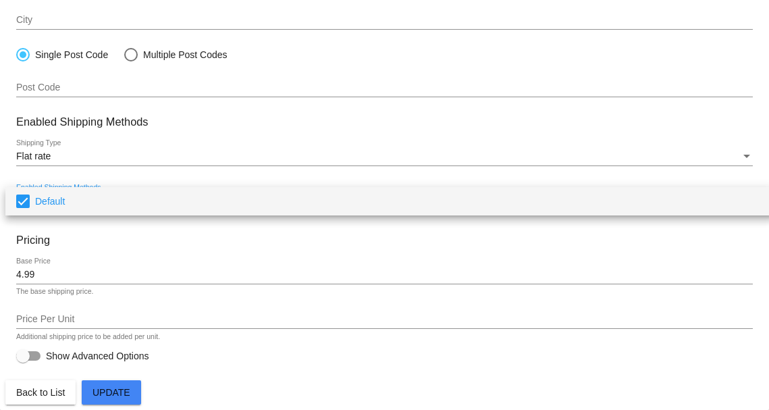
click at [32, 200] on mat-option "Default" at bounding box center [390, 201] width 770 height 28
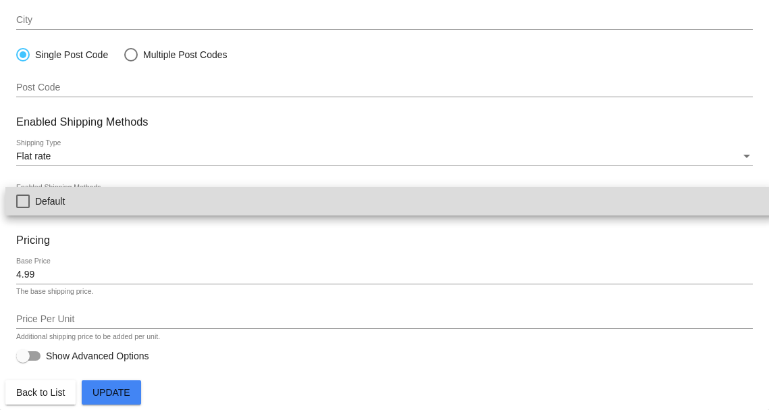
click at [32, 200] on mat-option "Default" at bounding box center [390, 201] width 770 height 28
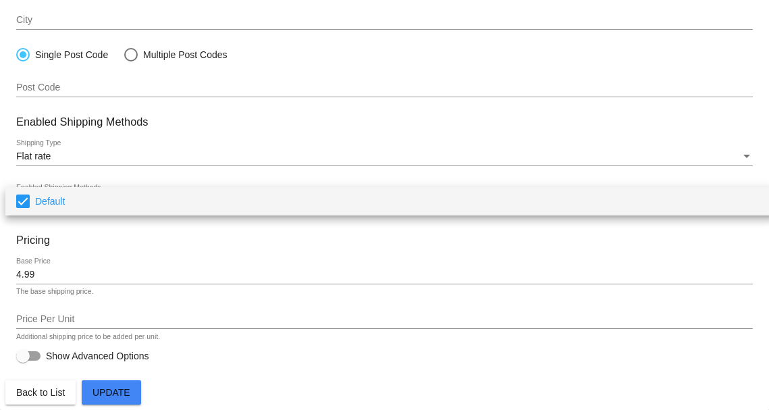
click at [134, 253] on div at bounding box center [384, 205] width 769 height 410
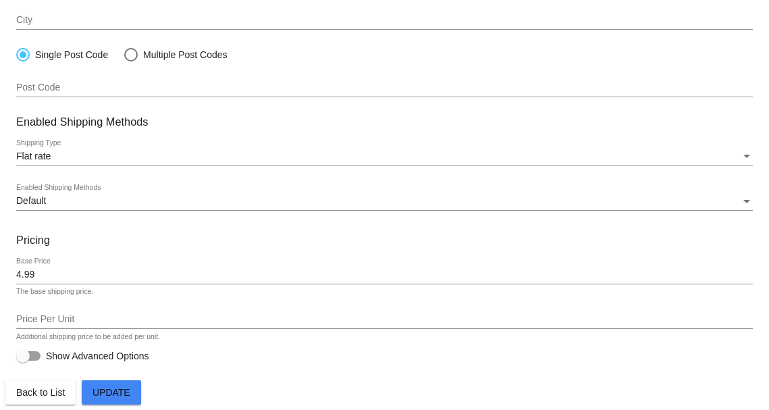
click at [109, 396] on span "Update" at bounding box center [112, 392] width 38 height 11
click at [116, 398] on button "Update" at bounding box center [111, 392] width 59 height 24
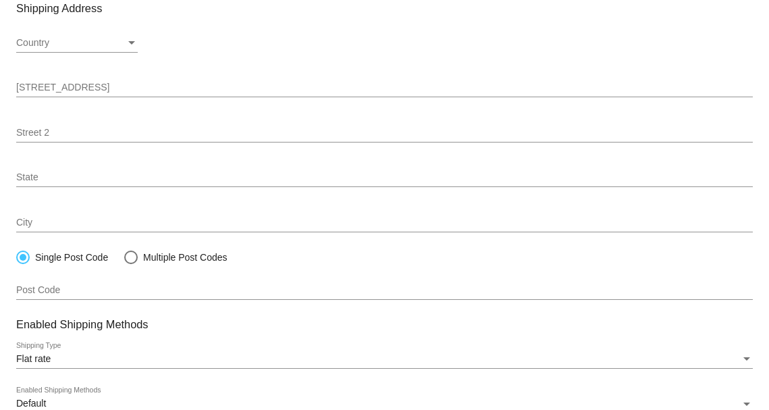
scroll to position [338, 0]
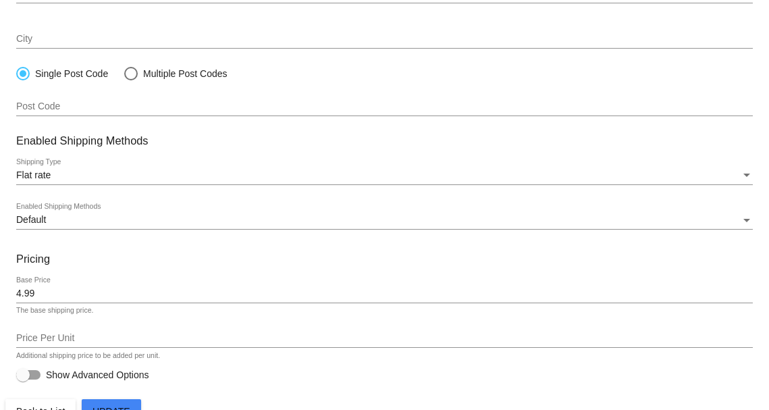
click at [43, 406] on span "Back to List" at bounding box center [40, 411] width 49 height 11
